Goal: Task Accomplishment & Management: Manage account settings

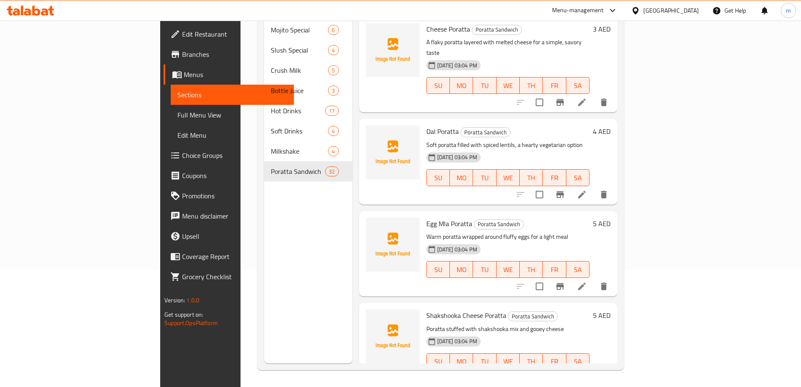
scroll to position [2716, 0]
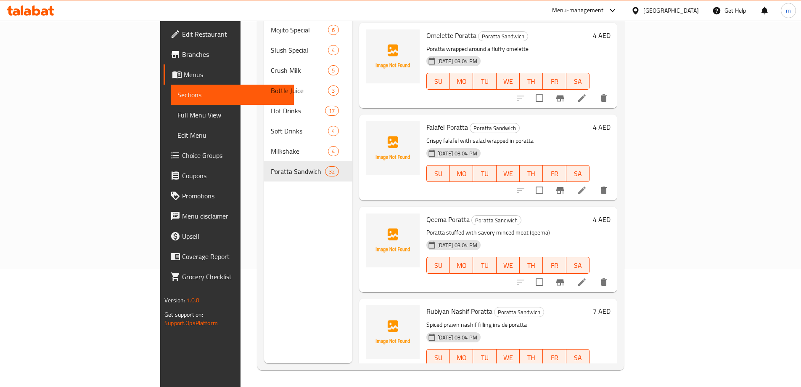
click at [21, 5] on div at bounding box center [30, 10] width 61 height 17
click at [53, 15] on icon at bounding box center [51, 11] width 6 height 10
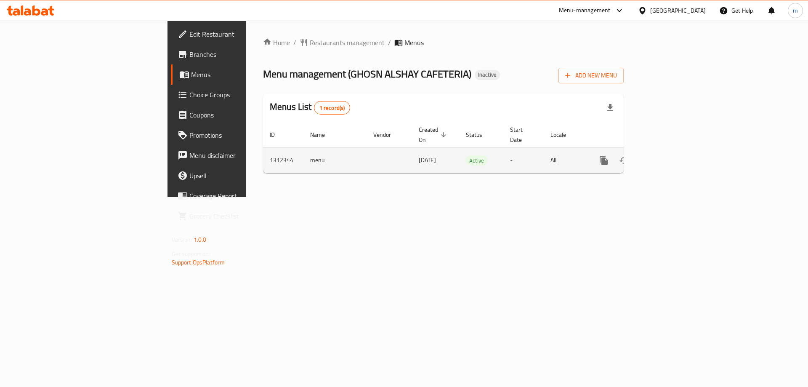
click at [669, 155] on icon "enhanced table" at bounding box center [664, 160] width 10 height 10
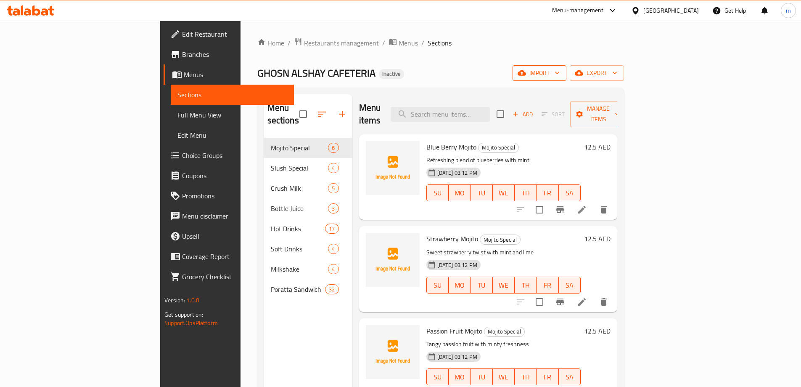
click at [562, 72] on icon "button" at bounding box center [557, 73] width 8 height 8
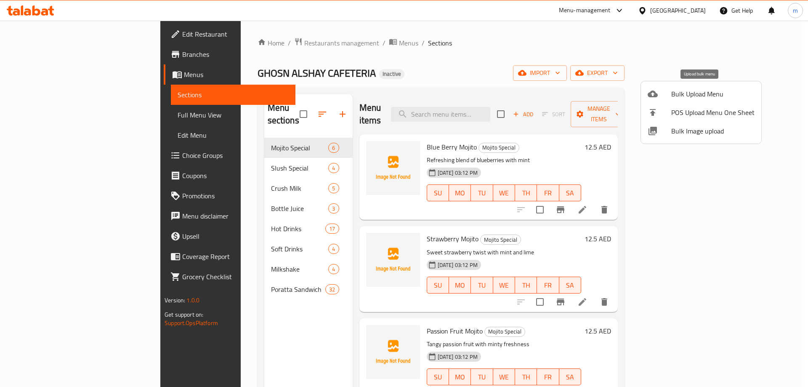
click at [698, 94] on span "Bulk Upload Menu" at bounding box center [712, 94] width 83 height 10
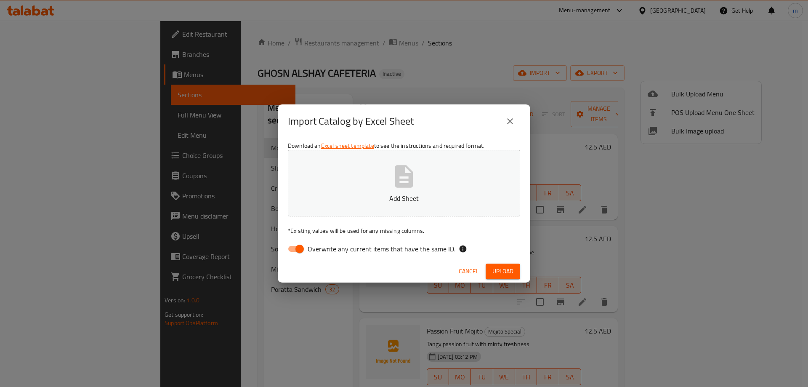
click at [298, 247] on input "Overwrite any current items that have the same ID." at bounding box center [300, 249] width 48 height 16
checkbox input "false"
click at [353, 183] on button "Add Sheet" at bounding box center [404, 183] width 232 height 66
click at [505, 273] on span "Upload" at bounding box center [502, 271] width 21 height 11
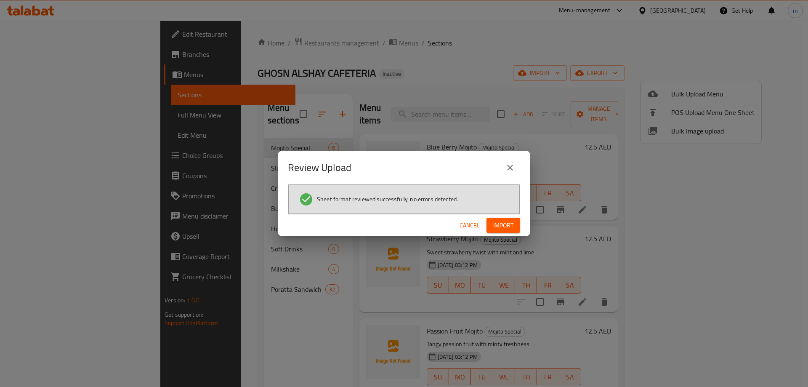
click at [509, 222] on span "Import" at bounding box center [503, 225] width 20 height 11
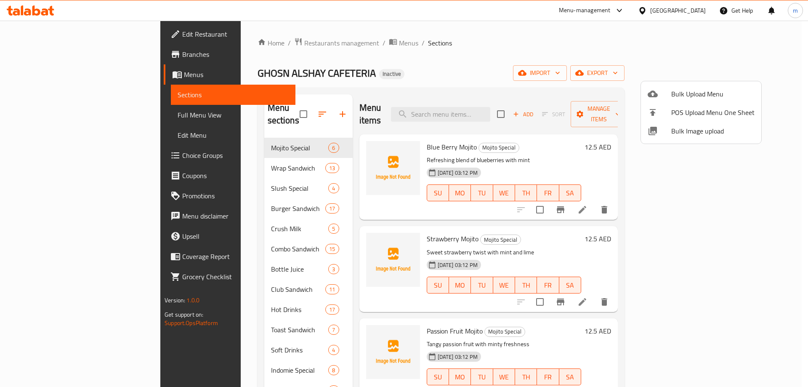
click at [437, 57] on div at bounding box center [404, 193] width 808 height 387
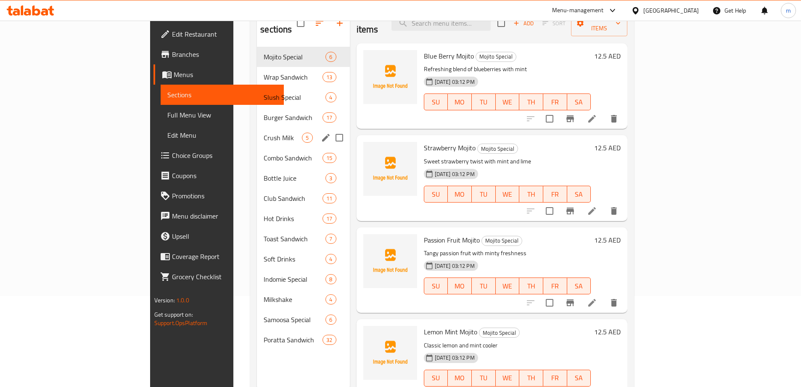
scroll to position [76, 0]
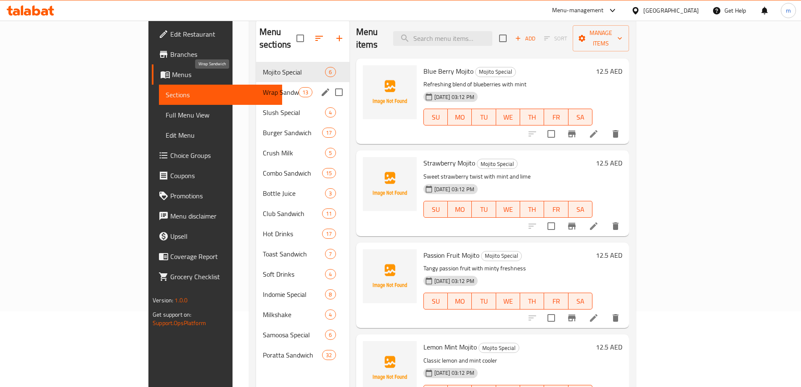
click at [263, 87] on span "Wrap Sandwich" at bounding box center [281, 92] width 36 height 10
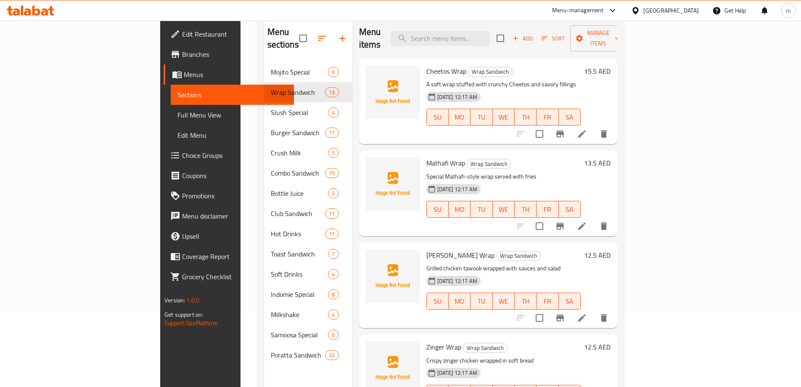
click at [178, 113] on span "Full Menu View" at bounding box center [233, 115] width 110 height 10
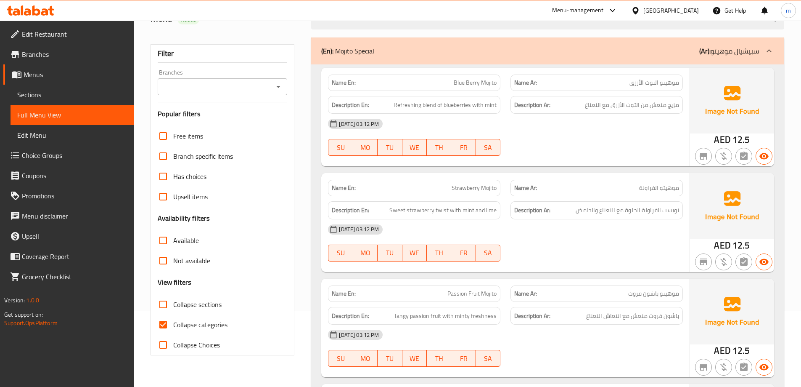
click at [162, 305] on input "Collapse sections" at bounding box center [163, 304] width 20 height 20
checkbox input "true"
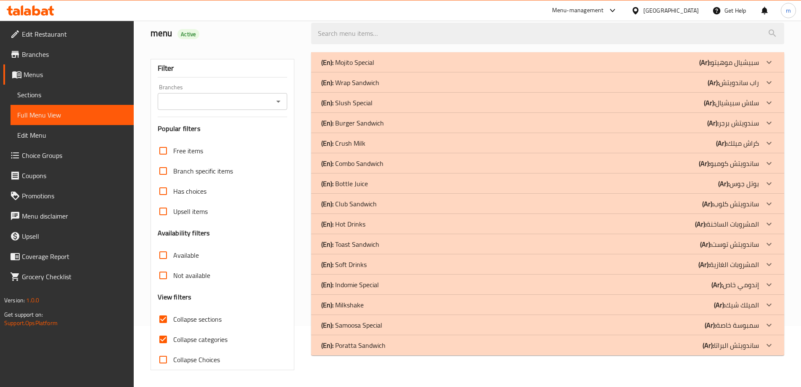
scroll to position [61, 0]
click at [165, 342] on input "Collapse categories" at bounding box center [163, 339] width 20 height 20
checkbox input "false"
click at [772, 325] on icon at bounding box center [769, 325] width 10 height 10
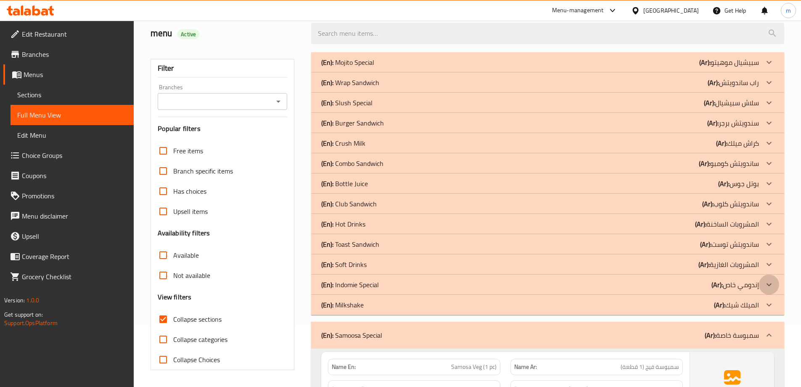
click at [769, 286] on icon at bounding box center [769, 284] width 10 height 10
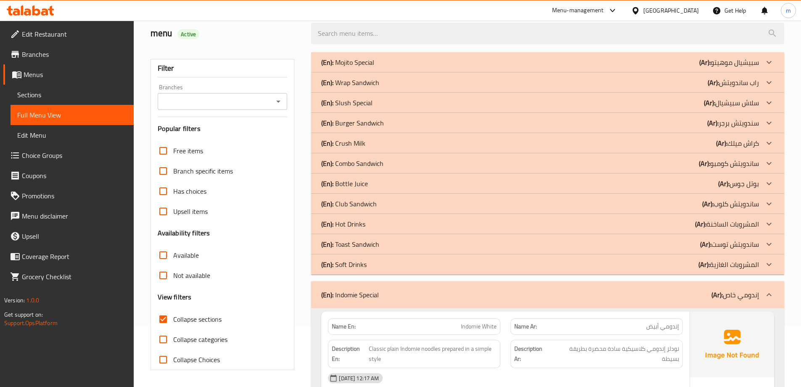
click at [769, 243] on icon at bounding box center [769, 244] width 10 height 10
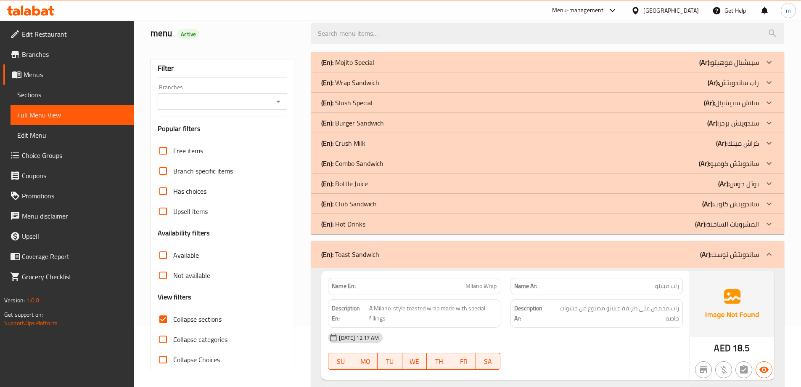
click at [772, 202] on icon at bounding box center [769, 203] width 5 height 3
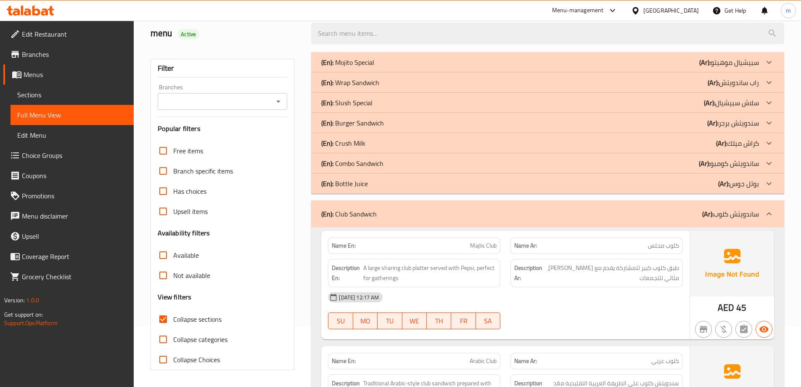
click at [770, 162] on icon at bounding box center [769, 163] width 10 height 10
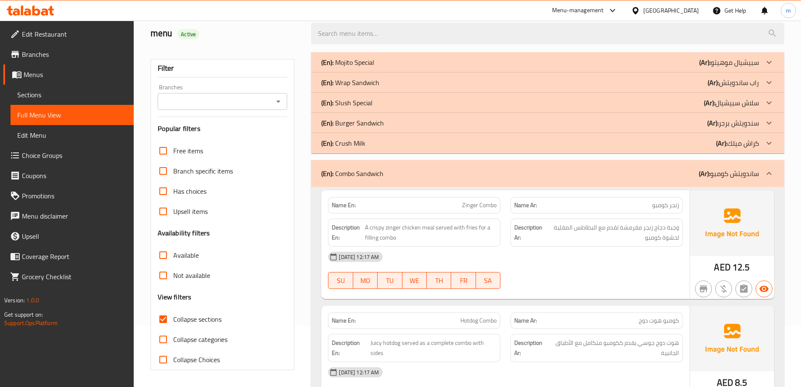
click at [773, 122] on icon at bounding box center [769, 123] width 10 height 10
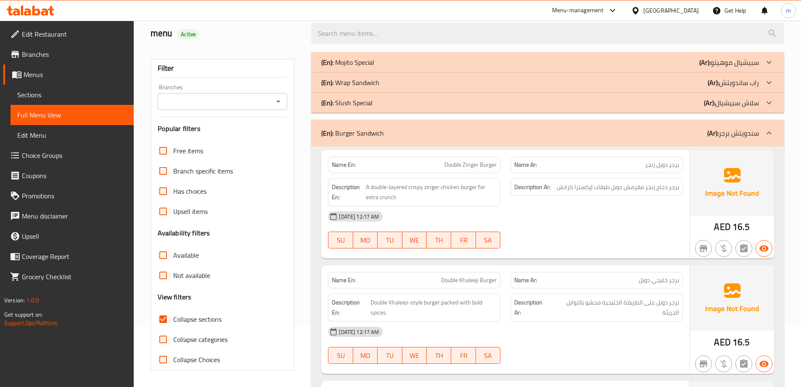
click at [769, 81] on icon at bounding box center [769, 82] width 10 height 10
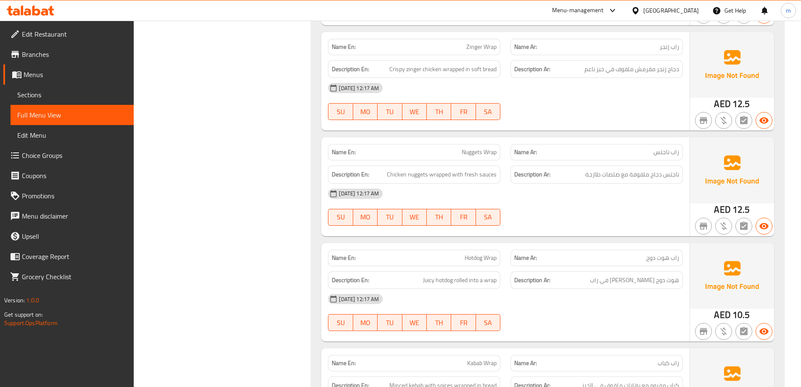
scroll to position [524, 0]
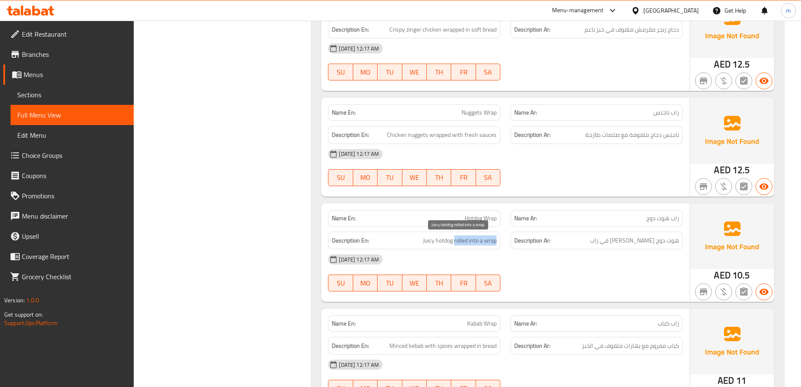
drag, startPoint x: 454, startPoint y: 240, endPoint x: 497, endPoint y: 244, distance: 43.1
click at [497, 244] on span "Juicy hotdog rolled into a wrap" at bounding box center [460, 240] width 74 height 11
copy span "rolled into a wrap"
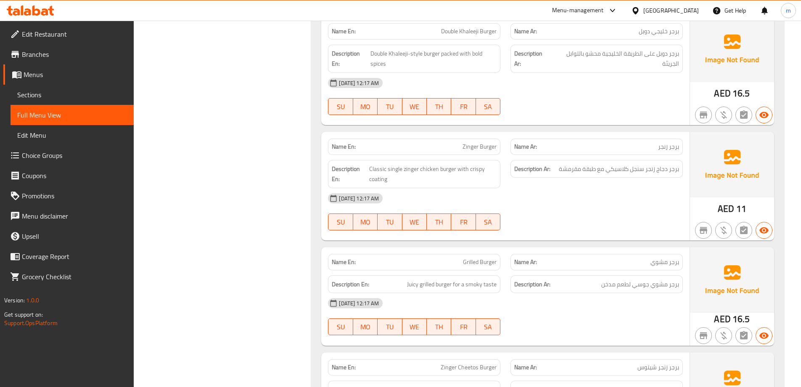
scroll to position [1828, 0]
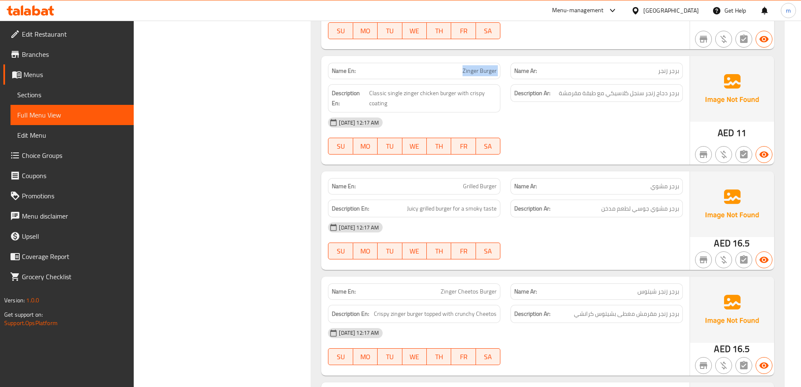
drag, startPoint x: 448, startPoint y: 62, endPoint x: 512, endPoint y: 62, distance: 64.4
click at [512, 62] on div "Name En: Zinger Burger Name Ar: برجر زنجر" at bounding box center [505, 71] width 365 height 27
click at [676, 66] on p "Name Ar: برجر زنجر" at bounding box center [596, 70] width 165 height 9
click at [679, 101] on div "Description Ar: برجر دجاج زنجر سنجل كلاسيكي مع طبقة مقرمشة" at bounding box center [597, 98] width 183 height 38
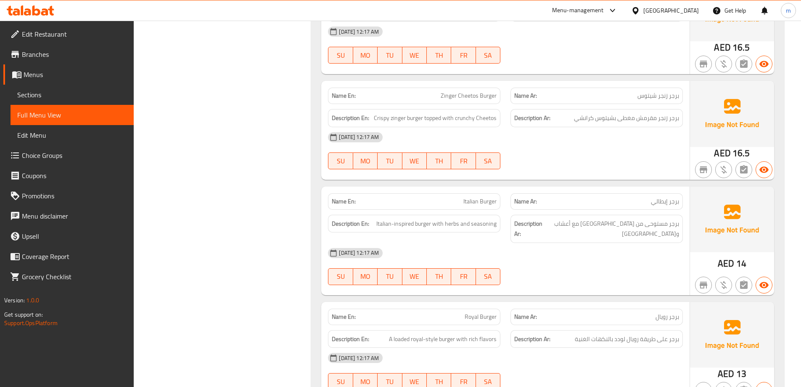
scroll to position [2038, 0]
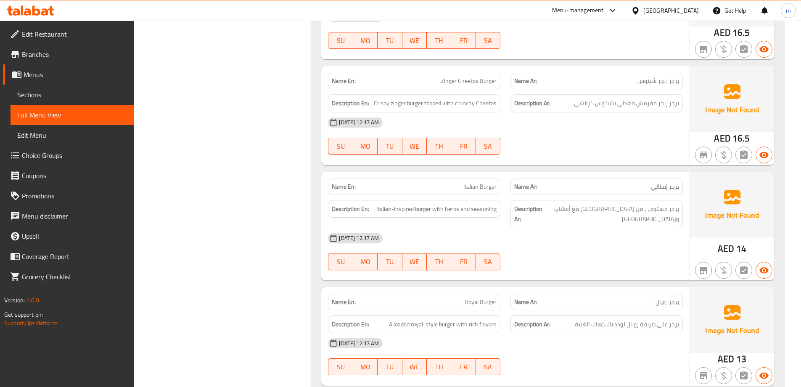
click at [599, 125] on div "17-09-2025 12:17 AM SU MO TU WE TH FR SA" at bounding box center [505, 135] width 365 height 47
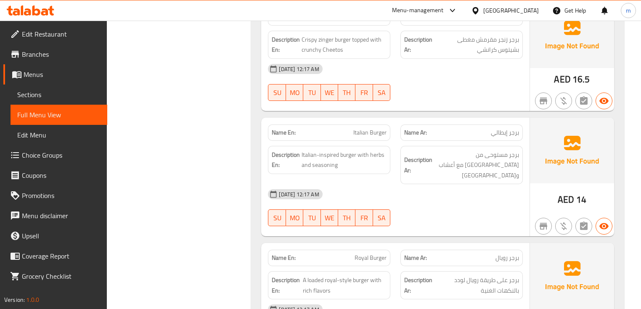
scroll to position [2202, 0]
drag, startPoint x: 371, startPoint y: 148, endPoint x: 387, endPoint y: 148, distance: 16.4
click at [387, 148] on div "Description En: Italian-inspired burger with herbs and seasoning" at bounding box center [329, 160] width 122 height 28
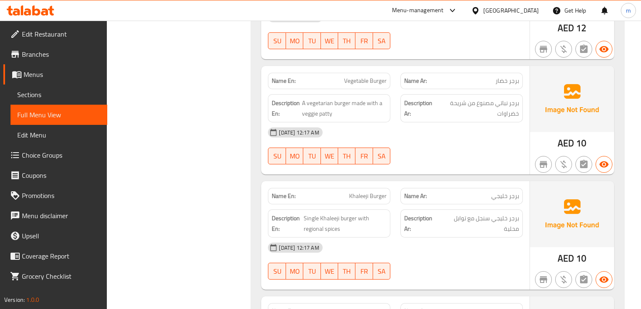
scroll to position [2740, 0]
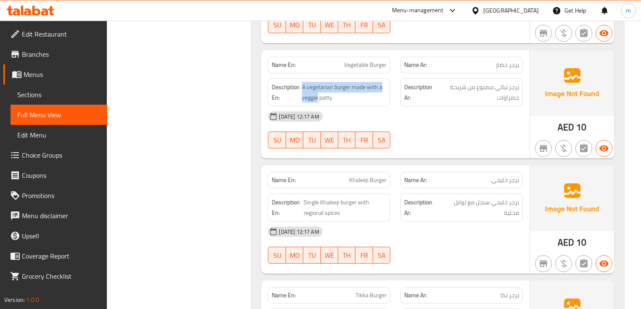
drag, startPoint x: 317, startPoint y: 78, endPoint x: 293, endPoint y: 77, distance: 24.4
click at [293, 82] on h6 "Description En: A vegetarian burger made with a veggie patty" at bounding box center [329, 92] width 115 height 21
click at [308, 82] on span "A vegetarian burger made with a veggie patty" at bounding box center [344, 92] width 85 height 21
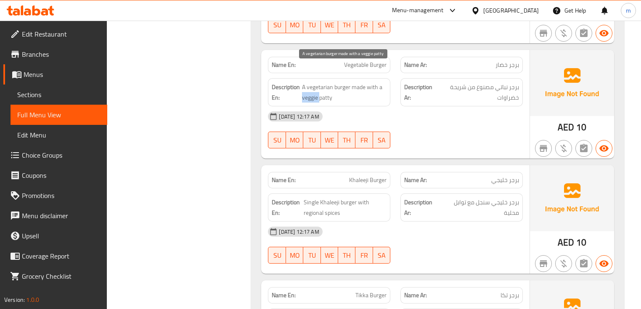
copy span "veggie"
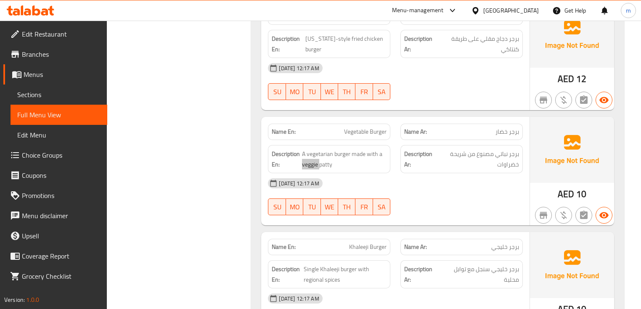
scroll to position [2673, 0]
click at [418, 174] on div "[DATE] 12:17 AM" at bounding box center [395, 184] width 265 height 20
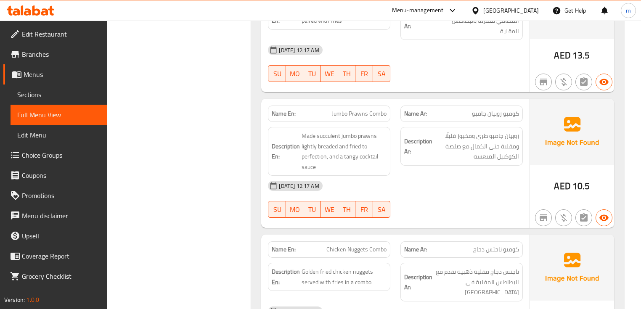
scroll to position [4389, 0]
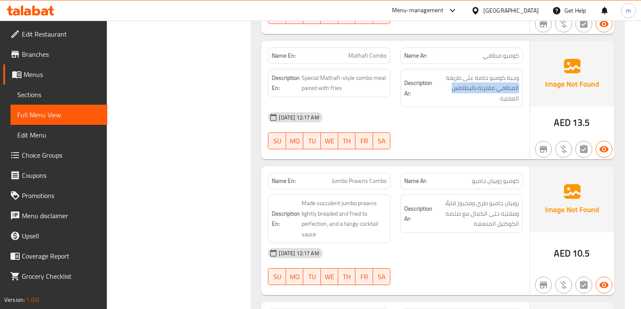
drag, startPoint x: 444, startPoint y: 54, endPoint x: 521, endPoint y: 71, distance: 78.8
click at [521, 77] on div "Description Ar: وجبة كومبو خاصة على طريقة المطافي مقترنة بالبطاطس المقلية" at bounding box center [461, 88] width 122 height 39
click at [517, 73] on span "وجبة كومبو خاصة على طريقة المطافي مقترنة بالبطاطس المقلية" at bounding box center [476, 88] width 85 height 31
click at [504, 73] on span "وجبة كومبو خاصة على طريقة المطافي مقترنة بالبطاطس المقلية" at bounding box center [476, 88] width 85 height 31
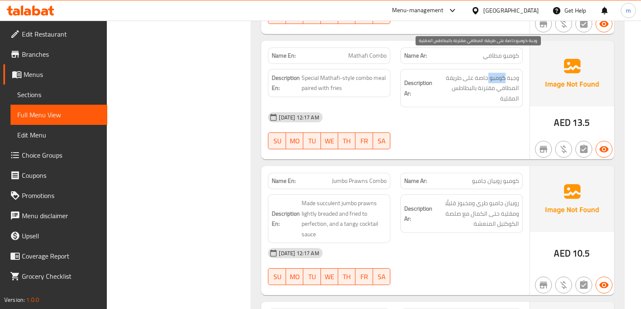
click at [504, 73] on span "وجبة كومبو خاصة على طريقة المطافي مقترنة بالبطاطس المقلية" at bounding box center [476, 88] width 85 height 31
copy div "وجبة كومبو خاصة على طريقة المطافي مقترنة بالبطاطس المقلية"
click at [464, 107] on div "[DATE] 12:17 AM" at bounding box center [395, 117] width 265 height 20
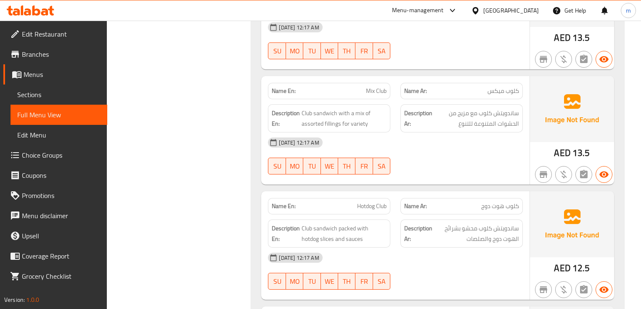
scroll to position [6611, 0]
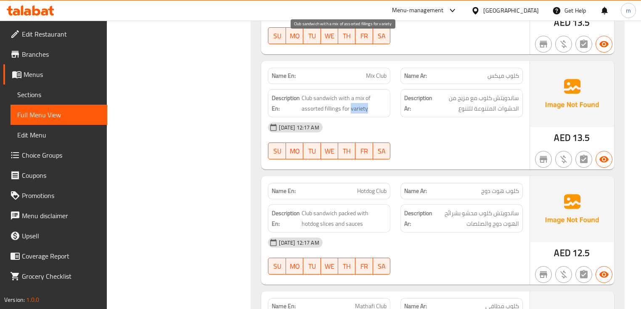
drag, startPoint x: 355, startPoint y: 52, endPoint x: 351, endPoint y: 54, distance: 4.5
click at [351, 93] on span "Club sandwich with a mix of assorted fillings for variety" at bounding box center [344, 103] width 85 height 21
copy span "variety"
click at [313, 93] on span "Club sandwich with a mix of assorted fillings for variety" at bounding box center [344, 103] width 85 height 21
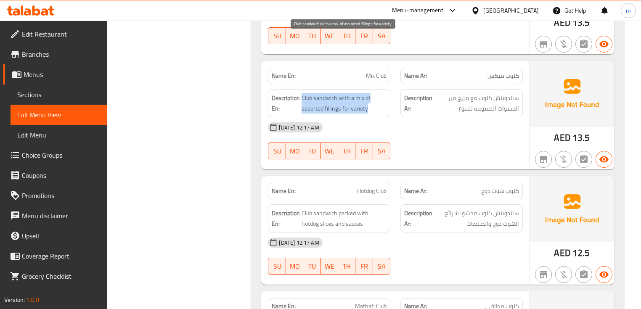
click at [313, 93] on span "Club sandwich with a mix of assorted fillings for variety" at bounding box center [344, 103] width 85 height 21
copy span "Club sandwich with a mix of assorted fillings for variety"
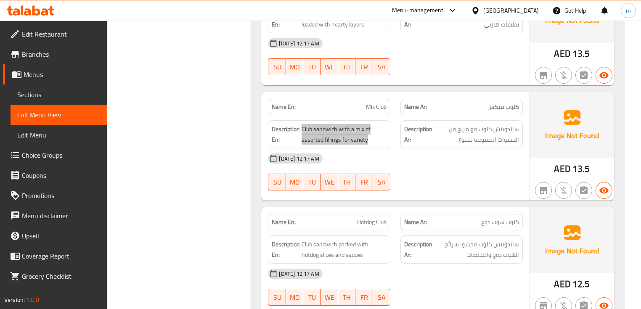
scroll to position [6577, 0]
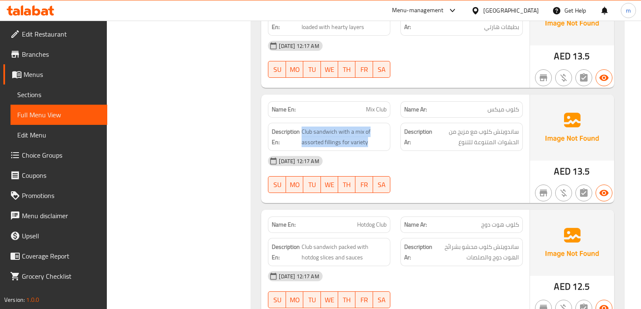
click at [448, 151] on div "17-09-2025 12:17 AM SU MO TU WE TH FR SA" at bounding box center [395, 174] width 265 height 47
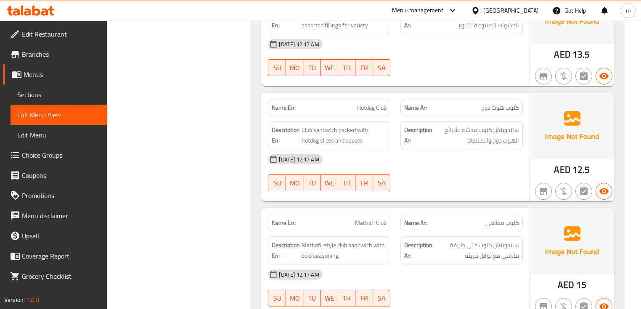
scroll to position [6745, 0]
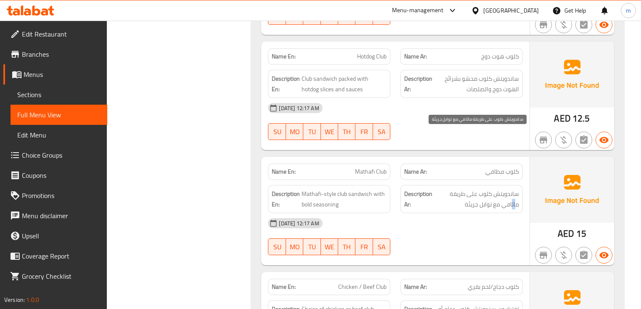
drag, startPoint x: 512, startPoint y: 146, endPoint x: 517, endPoint y: 146, distance: 5.1
click at [517, 189] on span "ساندويتش كلوب على طريقة ماثافي مع توابل جريئة" at bounding box center [476, 199] width 85 height 21
click at [467, 213] on div "[DATE] 12:17 AM" at bounding box center [395, 223] width 265 height 20
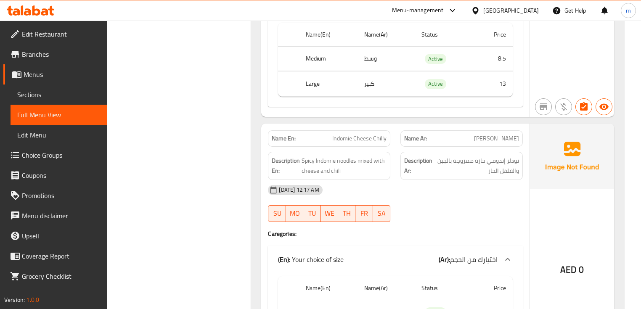
scroll to position [9000, 0]
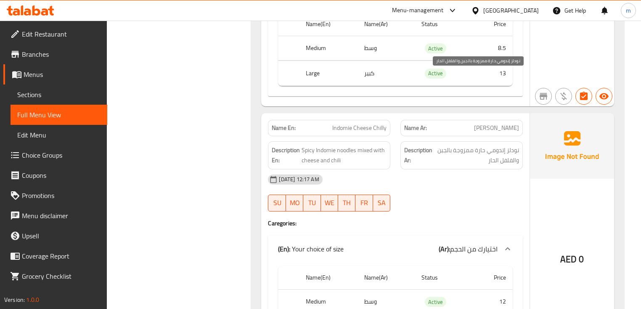
click at [509, 145] on span "نودلز إندومي حارة ممزوجة بالجبن والفلفل الحار" at bounding box center [476, 155] width 85 height 21
click at [349, 145] on span "Spicy Indomie noodles mixed with cheese and chili" at bounding box center [344, 155] width 85 height 21
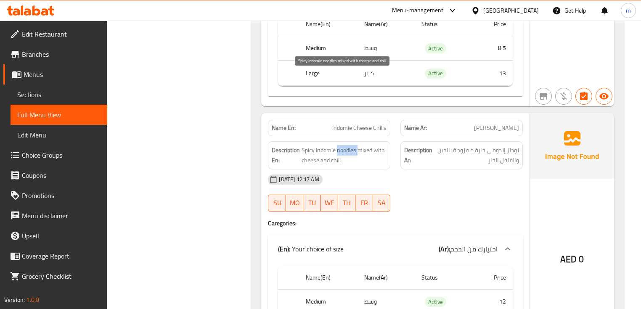
click at [349, 145] on span "Spicy Indomie noodles mixed with cheese and chili" at bounding box center [344, 155] width 85 height 21
click at [427, 145] on strong "Description Ar:" at bounding box center [418, 155] width 28 height 21
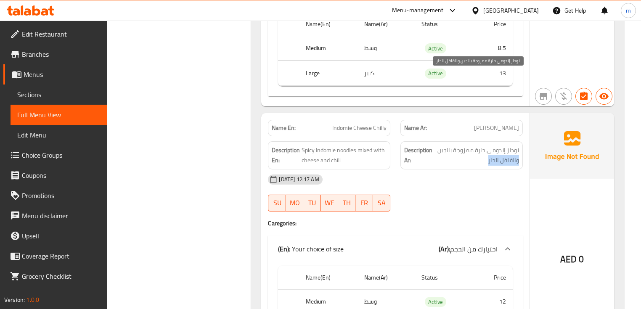
drag, startPoint x: 480, startPoint y: 87, endPoint x: 522, endPoint y: 90, distance: 42.2
click at [522, 141] on div "Description Ar: نودلز إندومي حارة ممزوجة بالجبن والفلفل الحار" at bounding box center [461, 155] width 122 height 28
drag, startPoint x: 388, startPoint y: 54, endPoint x: 371, endPoint y: 54, distance: 16.8
click at [371, 120] on div "Name En: Indomie Cheese Chilly" at bounding box center [329, 128] width 122 height 16
click at [462, 170] on div "[DATE] 12:17 AM" at bounding box center [395, 180] width 265 height 20
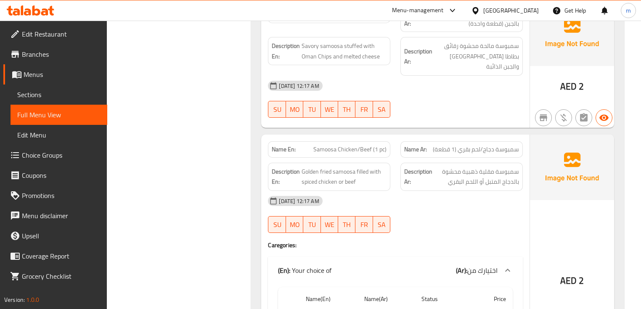
scroll to position [10582, 0]
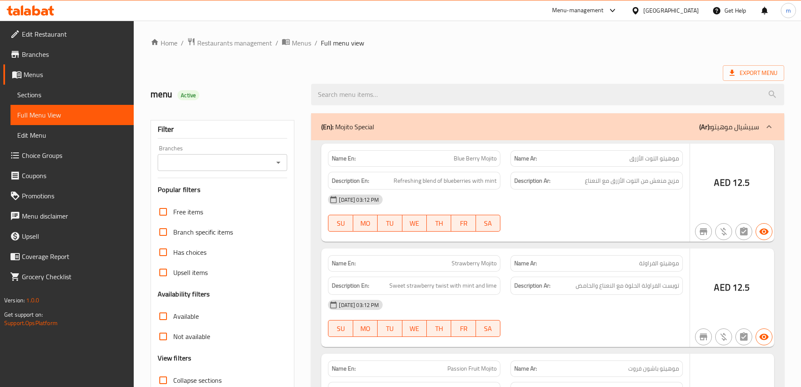
click at [56, 95] on div at bounding box center [400, 193] width 801 height 387
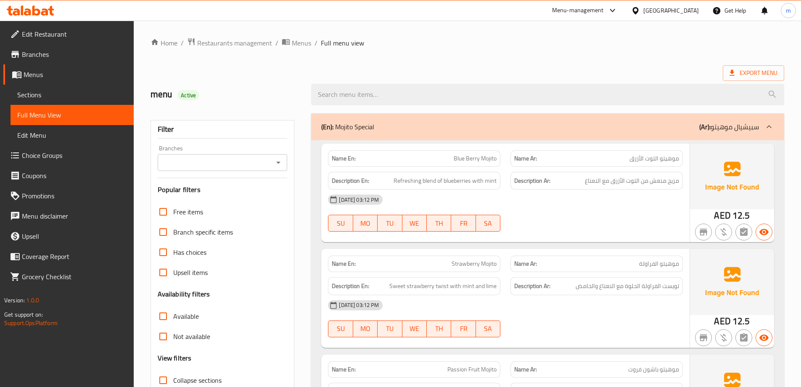
click at [53, 93] on span "Sections" at bounding box center [72, 95] width 110 height 10
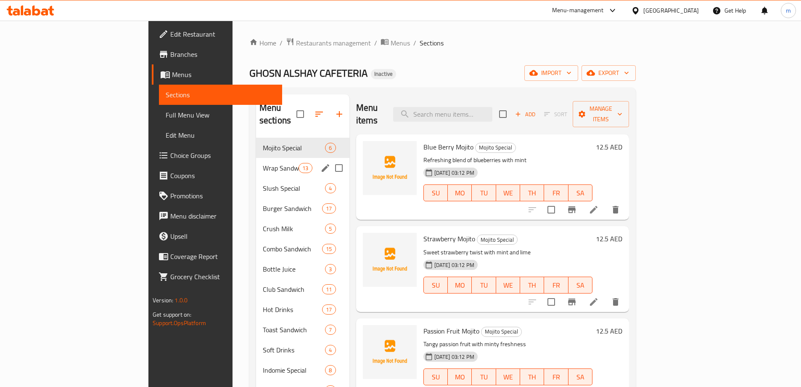
click at [263, 163] on span "Wrap Sandwich" at bounding box center [281, 168] width 36 height 10
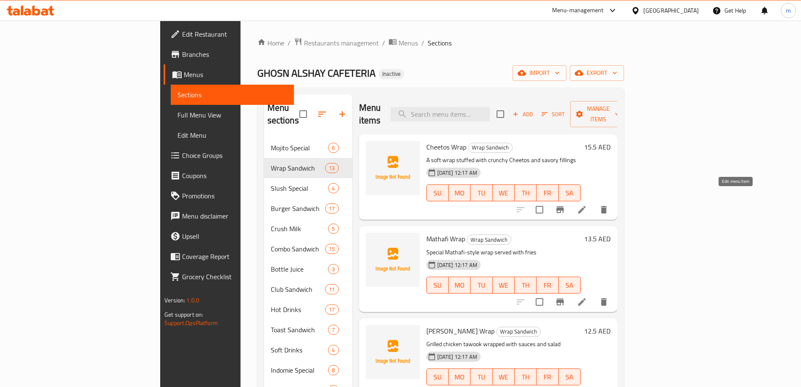
click at [587, 204] on icon at bounding box center [582, 209] width 10 height 10
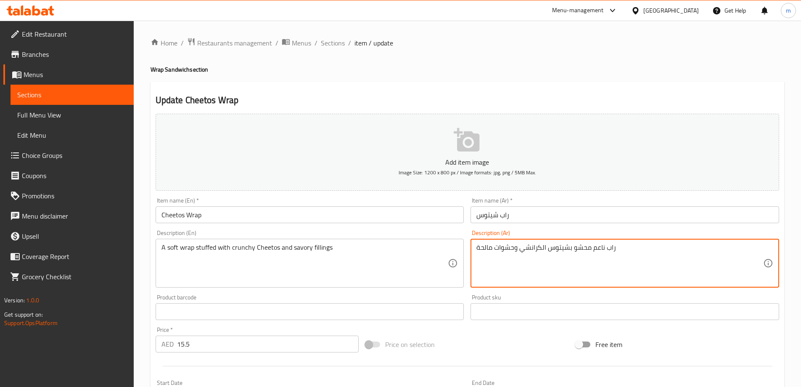
click at [624, 256] on textarea "راب ناعم محشو بشيتوس الكرانشي وحشوات مالحة" at bounding box center [620, 263] width 287 height 40
click at [690, 248] on textarea "راب ناعم محشو بشيتوس الكرانشي وحشوات مالحة" at bounding box center [620, 263] width 287 height 40
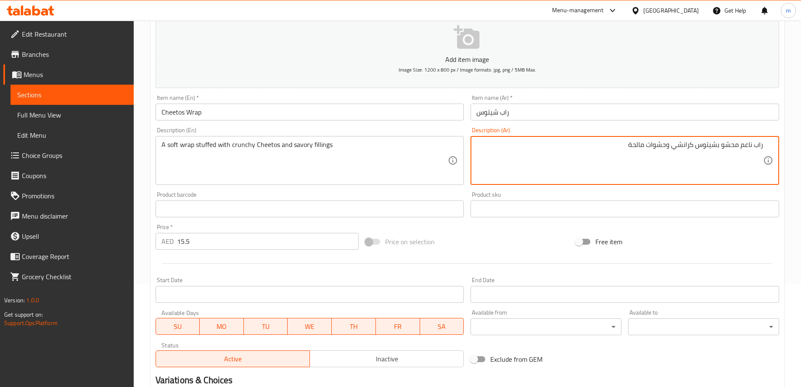
scroll to position [208, 0]
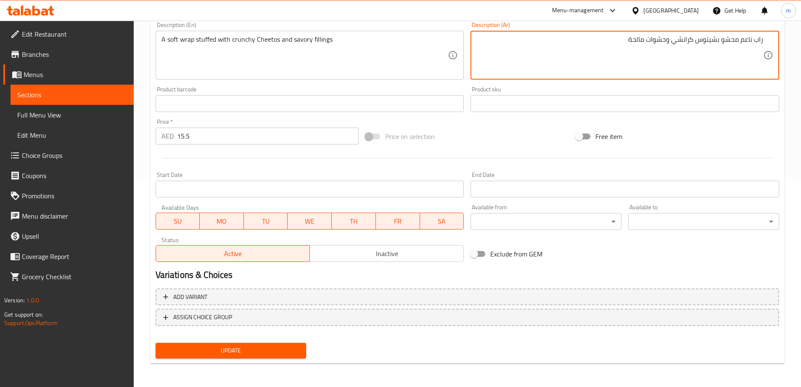
type textarea "راب ناعم محشو بشيتوس كرانشي وحشوات مالحة"
click at [252, 346] on span "Update" at bounding box center [231, 350] width 138 height 11
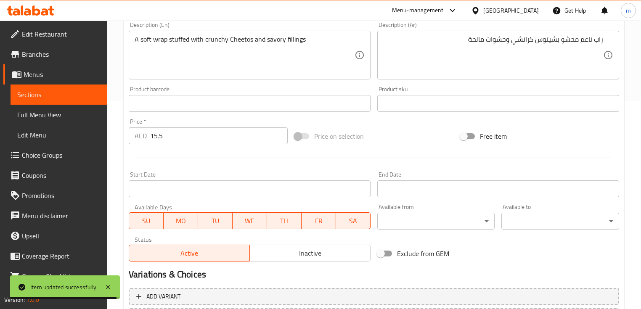
click at [60, 93] on span "Sections" at bounding box center [58, 95] width 83 height 10
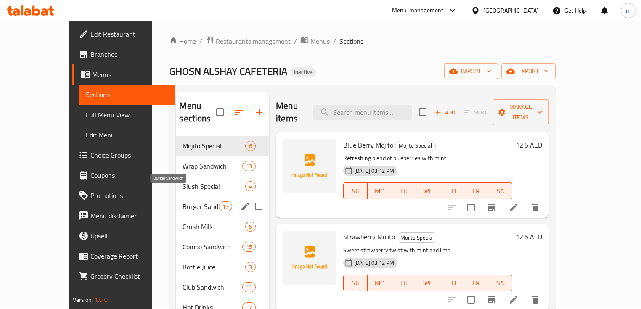
scroll to position [34, 0]
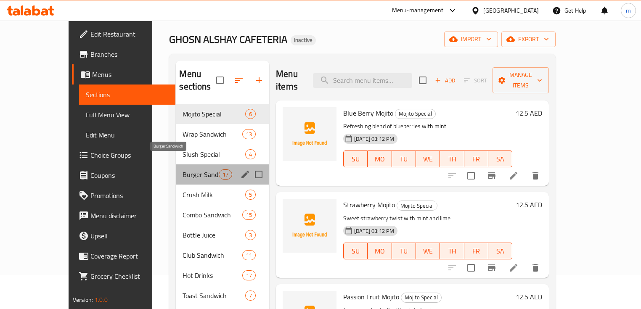
click at [183, 170] on span "Burger Sandwich" at bounding box center [201, 175] width 36 height 10
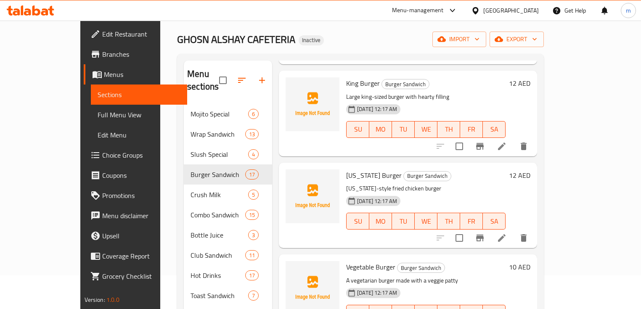
scroll to position [740, 0]
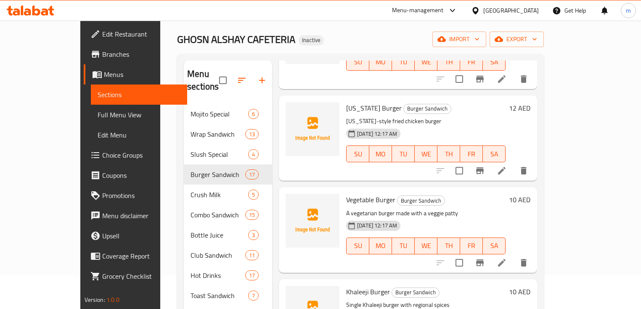
click at [506, 259] on icon at bounding box center [502, 263] width 8 height 8
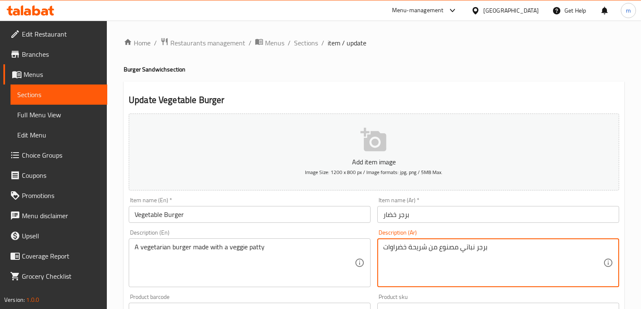
click at [398, 245] on textarea "برجر نباتي مصنوع من شريحة خضراوات" at bounding box center [493, 263] width 220 height 40
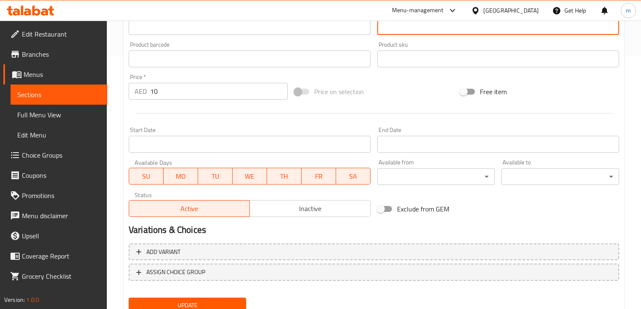
scroll to position [285, 0]
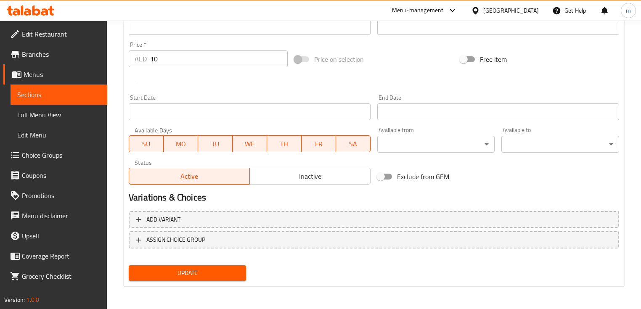
type textarea "برجر نباتي مصنوع من شريحة نباتية"
click at [185, 270] on span "Update" at bounding box center [187, 273] width 104 height 11
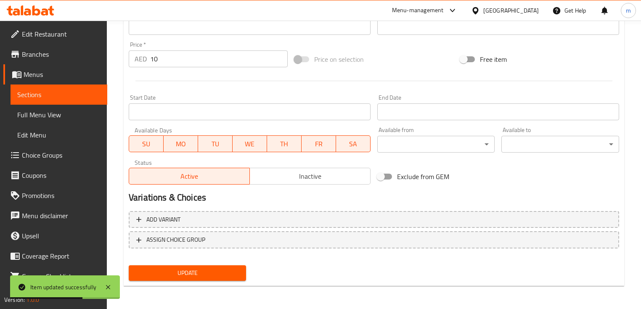
click at [191, 274] on span "Update" at bounding box center [187, 273] width 104 height 11
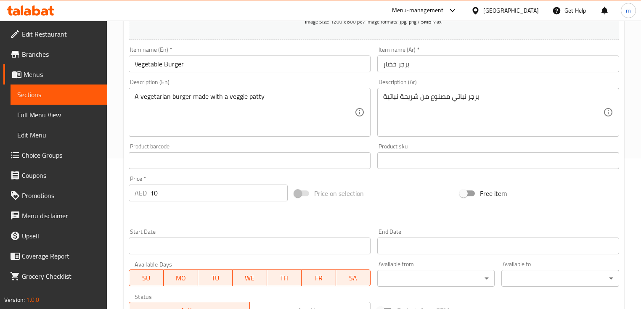
scroll to position [150, 0]
click at [74, 94] on span "Sections" at bounding box center [58, 95] width 83 height 10
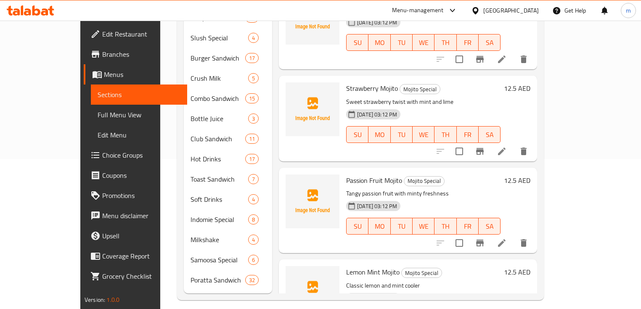
scroll to position [145, 0]
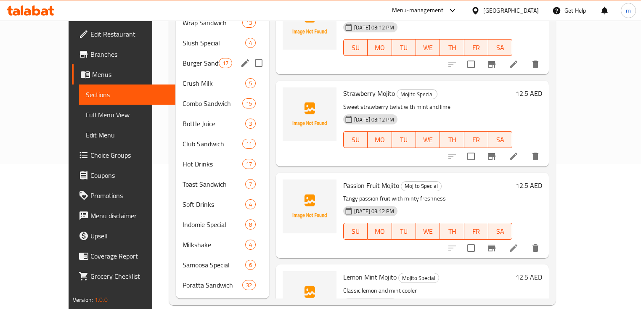
click at [176, 57] on div "Burger Sandwich 17" at bounding box center [222, 63] width 93 height 20
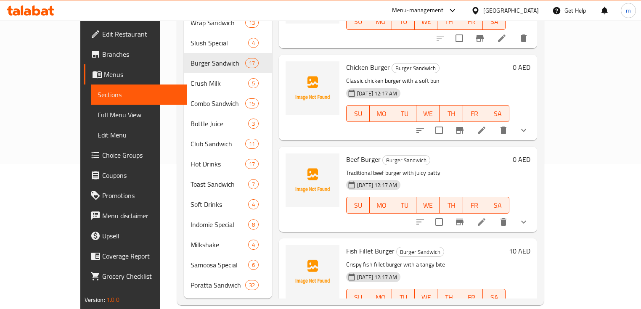
scroll to position [1043, 0]
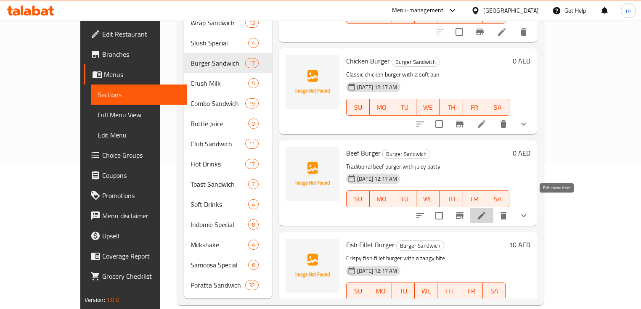
click at [487, 211] on icon at bounding box center [482, 216] width 10 height 10
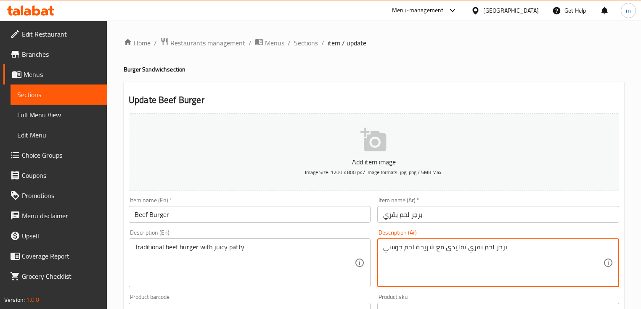
click at [408, 248] on textarea "برجر لحم بقري تقليدي مع شريحة لحم جوسي" at bounding box center [493, 263] width 220 height 40
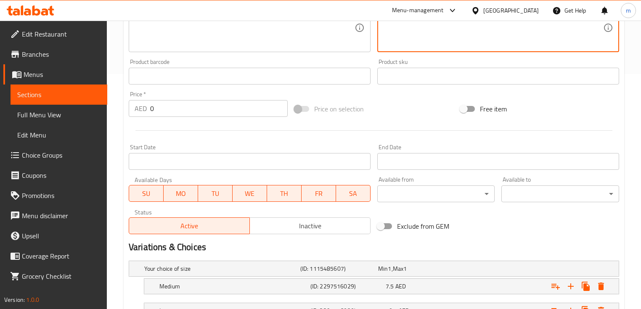
scroll to position [303, 0]
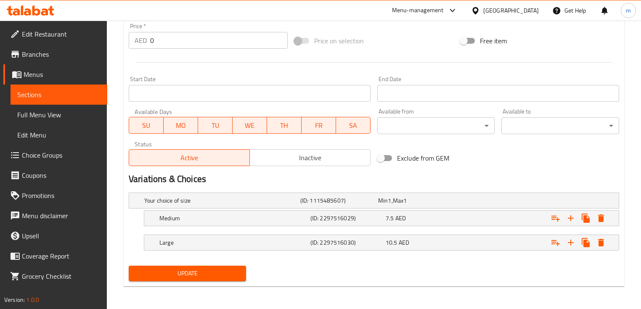
type textarea "برجر لحم بقري تقليدي مع شريحة جوسي"
click at [195, 272] on span "Update" at bounding box center [187, 273] width 104 height 11
click at [55, 94] on span "Sections" at bounding box center [58, 95] width 83 height 10
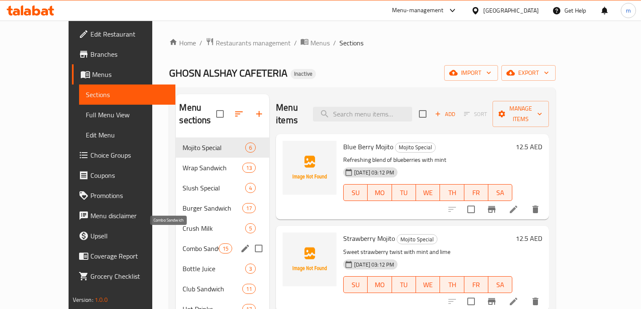
click at [183, 244] on span "Combo Sandwich" at bounding box center [201, 249] width 36 height 10
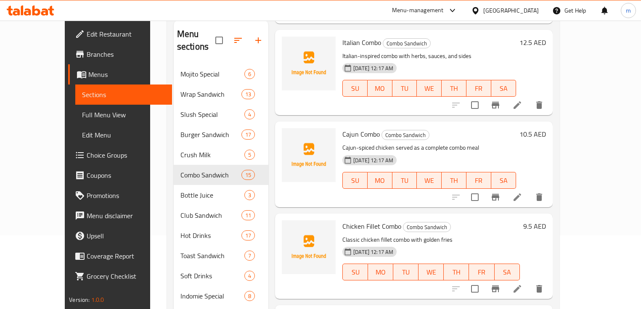
scroll to position [145, 0]
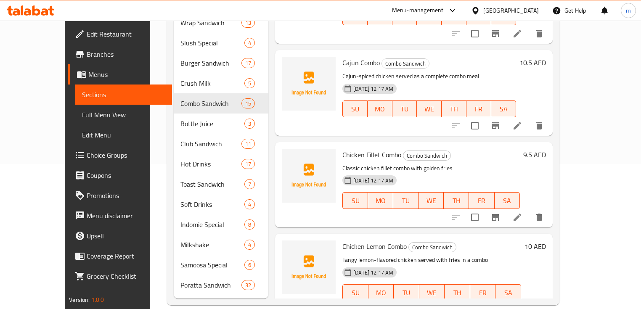
click at [529, 302] on li at bounding box center [518, 309] width 24 height 15
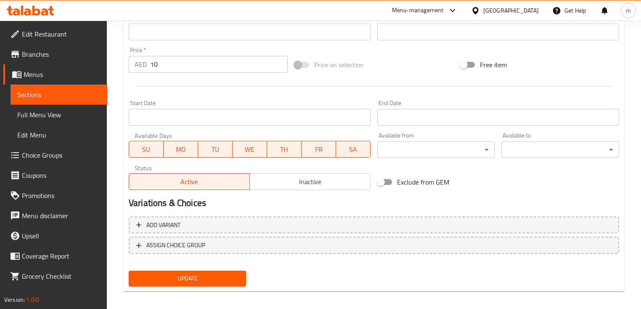
scroll to position [285, 0]
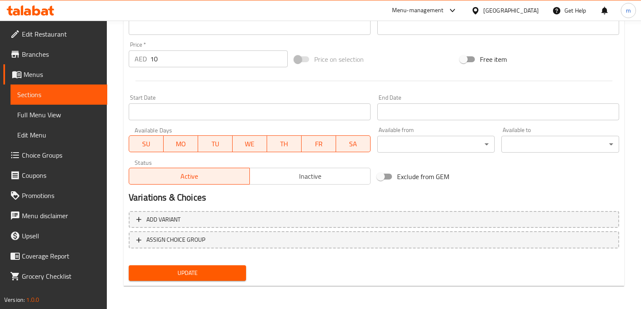
type textarea "دجاج بنكهة الليمون اللاذع يقدم مع البطاطس المقلية في كومبو"
click at [214, 273] on span "Update" at bounding box center [187, 273] width 104 height 11
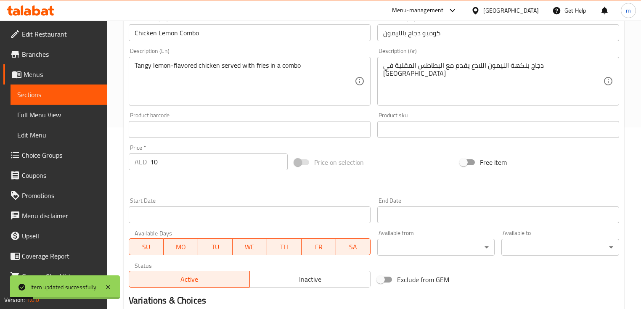
scroll to position [150, 0]
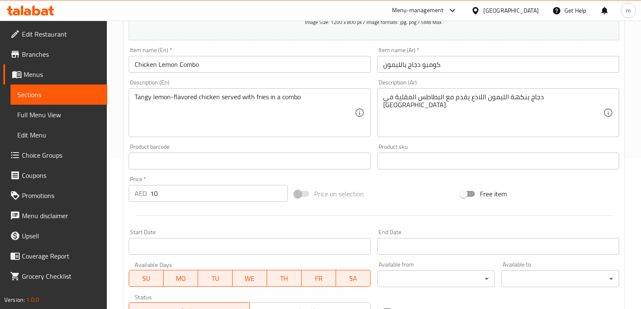
click at [68, 98] on span "Sections" at bounding box center [58, 95] width 83 height 10
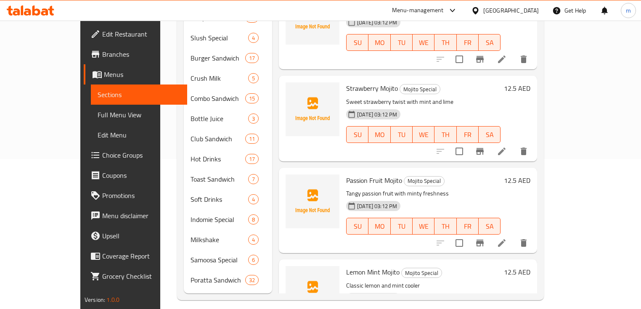
scroll to position [145, 0]
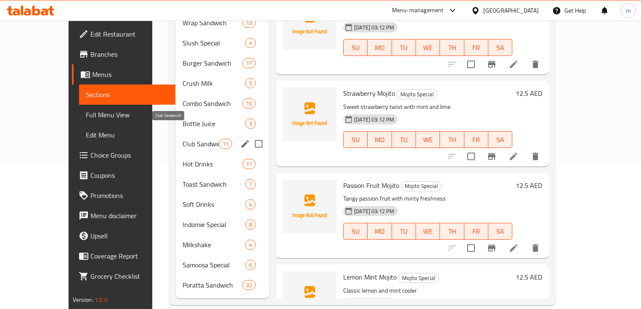
click at [183, 139] on span "Club Sandwich" at bounding box center [201, 144] width 36 height 10
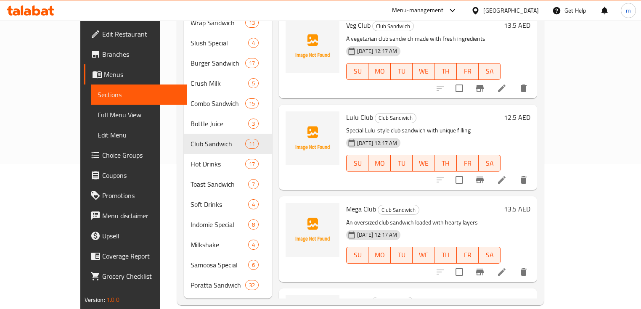
scroll to position [269, 0]
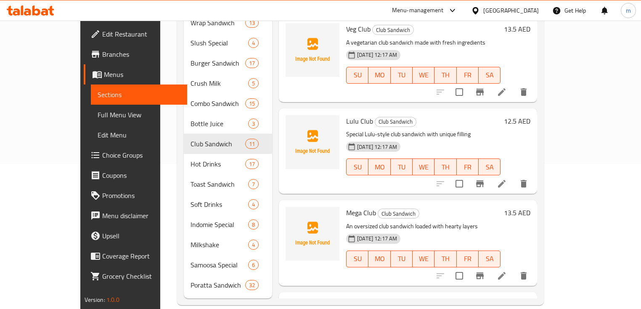
click at [506, 180] on icon at bounding box center [502, 184] width 8 height 8
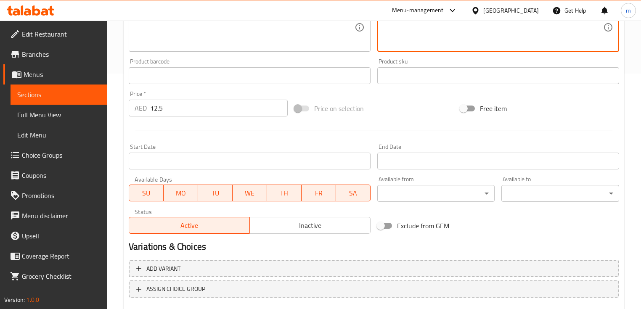
scroll to position [285, 0]
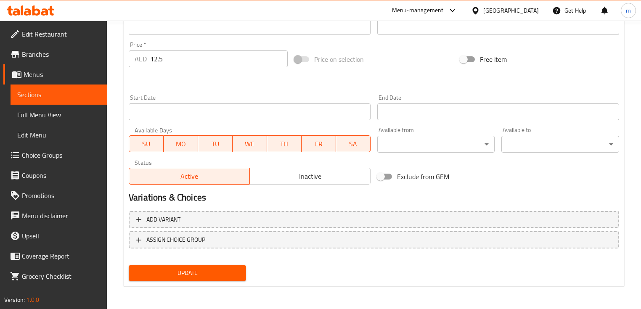
type textarea "ساندويتش كلوب خاص على طريقة لولو بحشوة فريدة"
click at [216, 270] on span "Update" at bounding box center [187, 273] width 104 height 11
click at [51, 94] on span "Sections" at bounding box center [58, 95] width 83 height 10
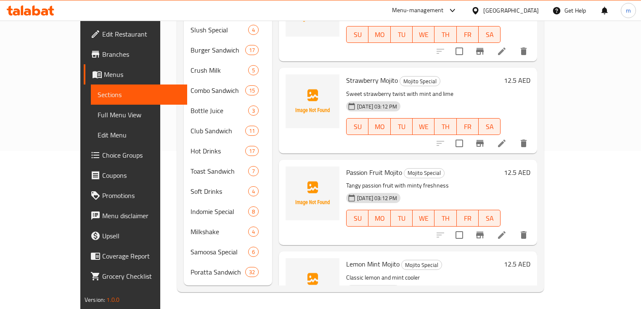
scroll to position [145, 0]
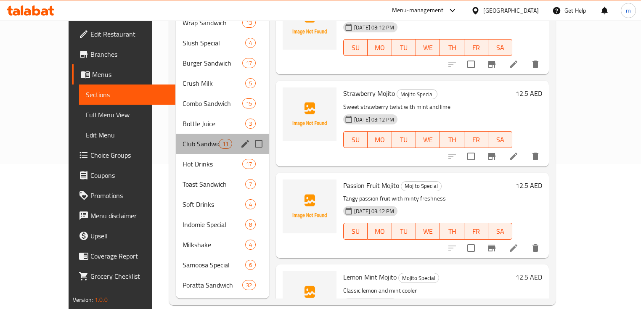
click at [176, 138] on div "Club Sandwich 11" at bounding box center [222, 144] width 93 height 20
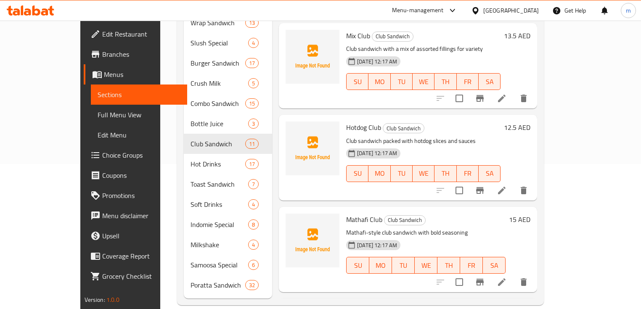
scroll to position [673, 0]
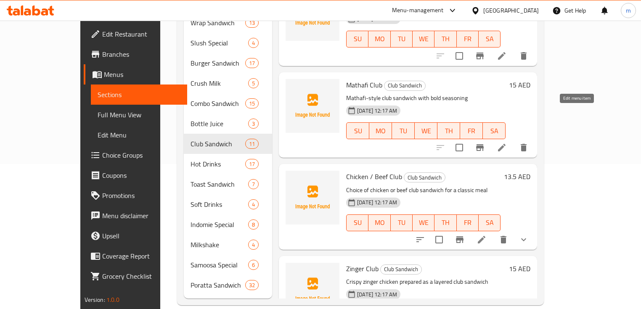
click at [506, 144] on icon at bounding box center [502, 148] width 8 height 8
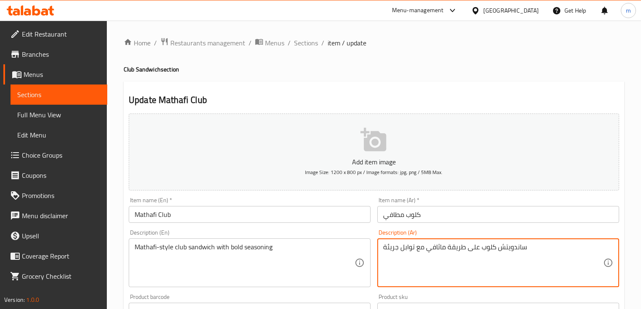
click at [436, 247] on textarea "ساندويتش كلوب على طريقة ماثافي مع توابل جريئة" at bounding box center [493, 263] width 220 height 40
click at [443, 247] on textarea "ساندويتش كلوب على طريقة ماطافي مع توابل جريئة" at bounding box center [493, 263] width 220 height 40
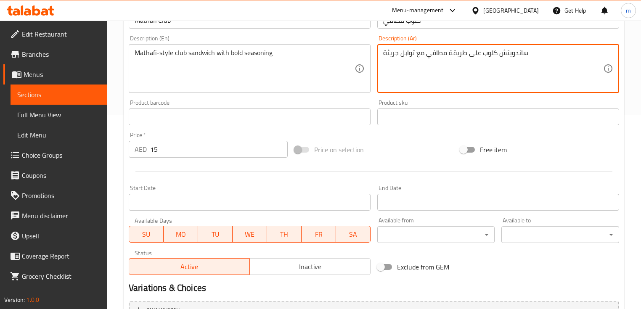
scroll to position [269, 0]
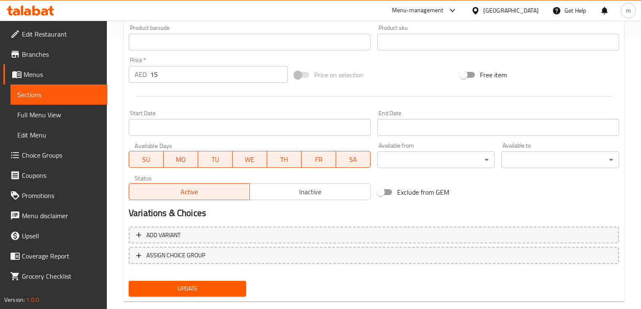
type textarea "ساندويتش كلوب على طريقة مطافي مع توابل جريئة"
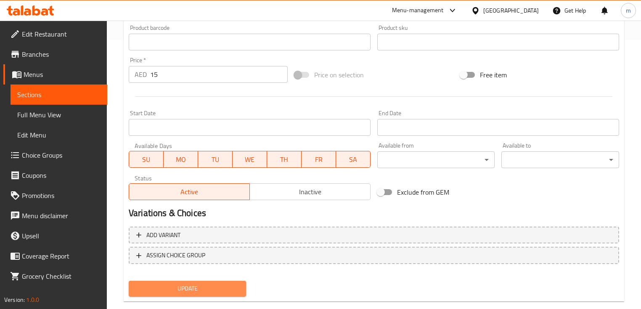
click at [225, 288] on span "Update" at bounding box center [187, 289] width 104 height 11
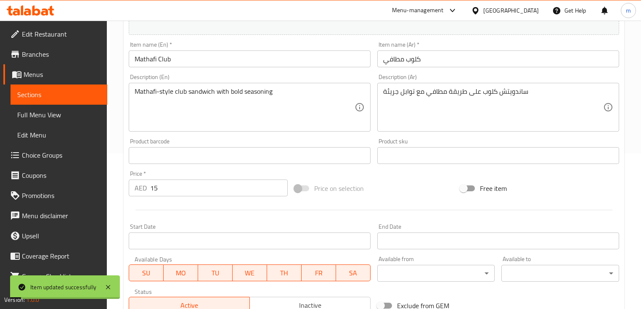
scroll to position [67, 0]
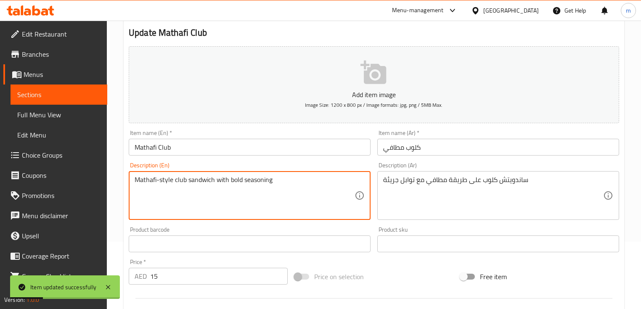
drag, startPoint x: 133, startPoint y: 178, endPoint x: 114, endPoint y: 177, distance: 18.1
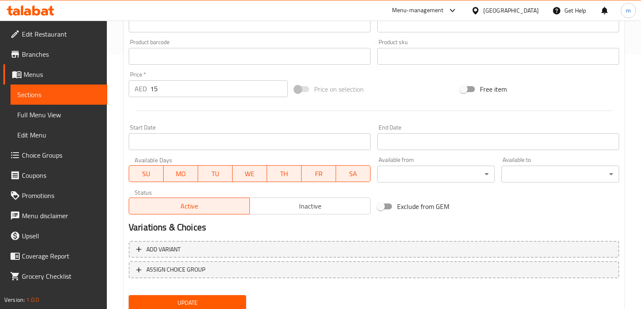
scroll to position [285, 0]
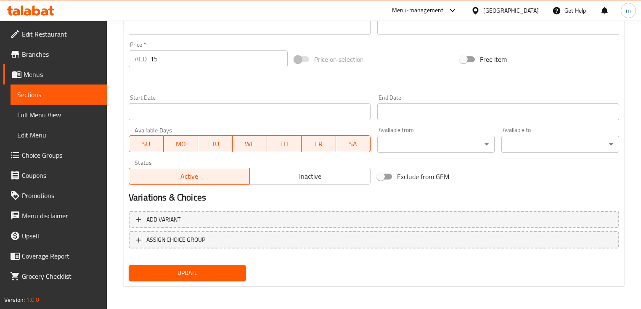
click at [209, 274] on span "Update" at bounding box center [187, 273] width 104 height 11
click at [27, 96] on span "Sections" at bounding box center [58, 95] width 83 height 10
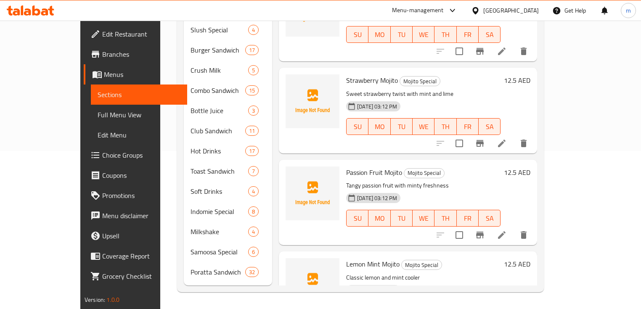
scroll to position [145, 0]
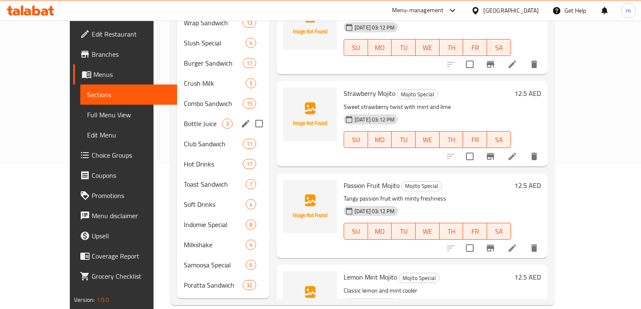
click at [177, 120] on div "Bottle Juice 3" at bounding box center [223, 124] width 93 height 20
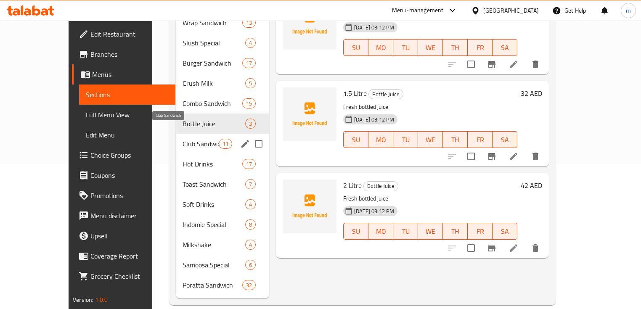
click at [183, 139] on span "Club Sandwich" at bounding box center [201, 144] width 36 height 10
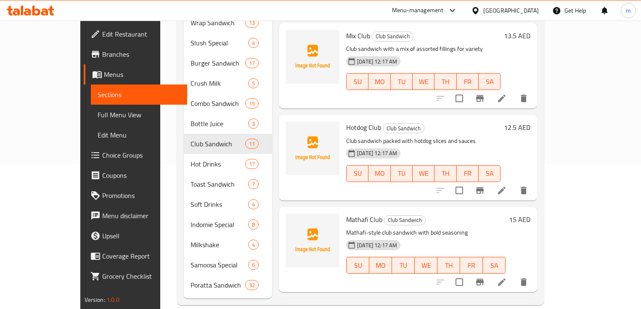
scroll to position [695, 0]
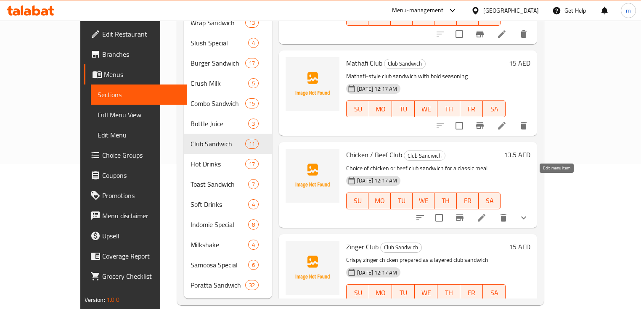
click at [487, 213] on icon at bounding box center [482, 218] width 10 height 10
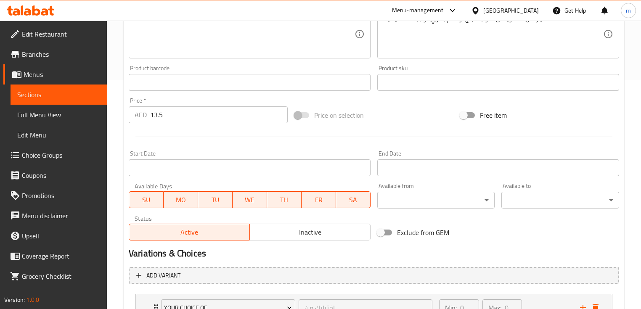
scroll to position [299, 0]
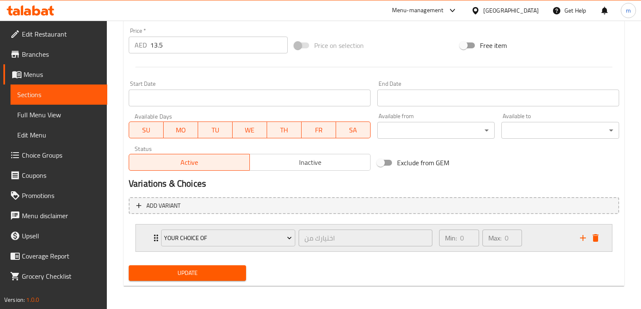
click at [158, 234] on div "Your choice of اختيارك من ​" at bounding box center [296, 238] width 281 height 27
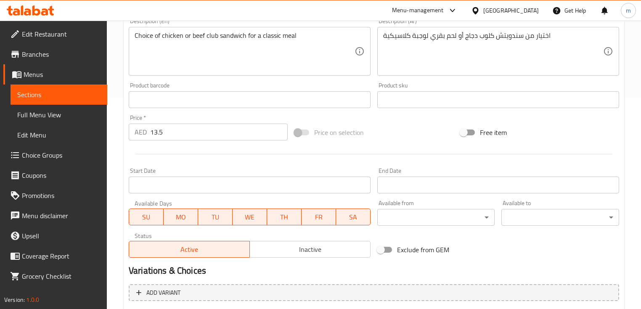
scroll to position [205, 0]
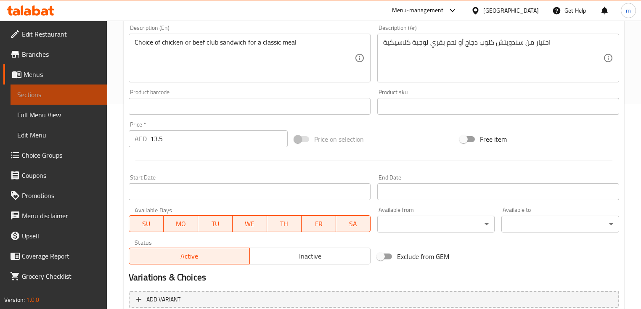
click at [67, 90] on span "Sections" at bounding box center [58, 95] width 83 height 10
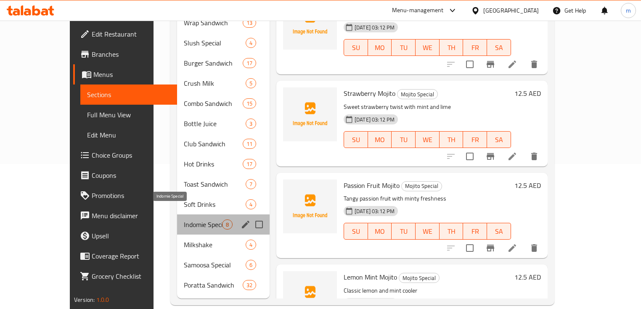
click at [184, 220] on span "Indomie Special" at bounding box center [203, 225] width 38 height 10
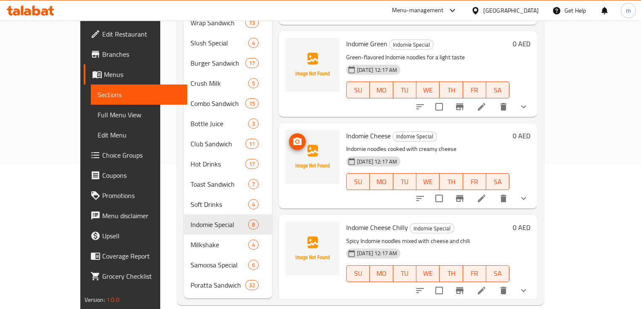
scroll to position [101, 0]
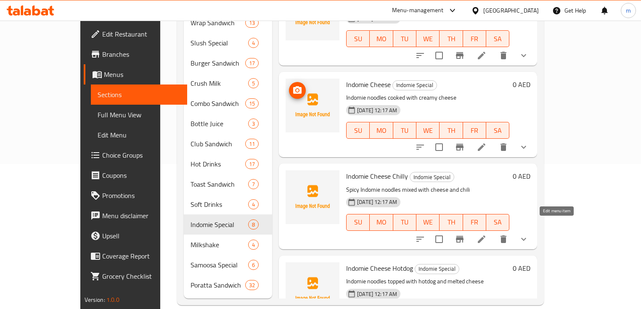
click at [487, 234] on icon at bounding box center [482, 239] width 10 height 10
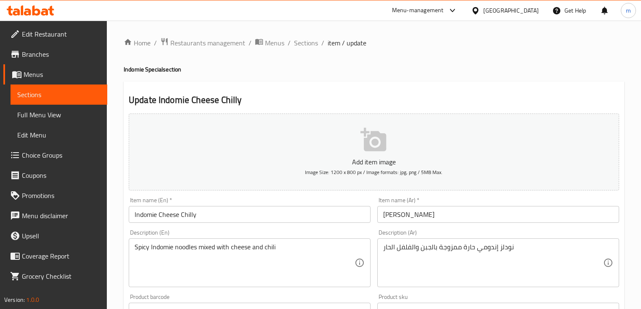
click at [387, 217] on input "إندومي جبن حار" at bounding box center [498, 214] width 242 height 17
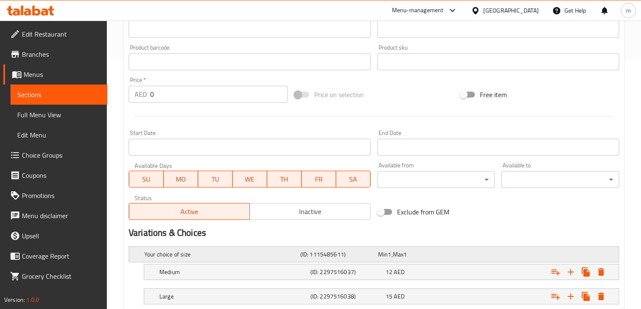
scroll to position [269, 0]
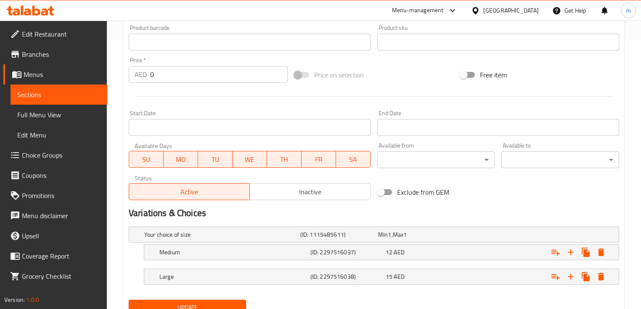
type input "إندومي جبن تشيلي"
click at [219, 301] on button "Update" at bounding box center [187, 308] width 117 height 16
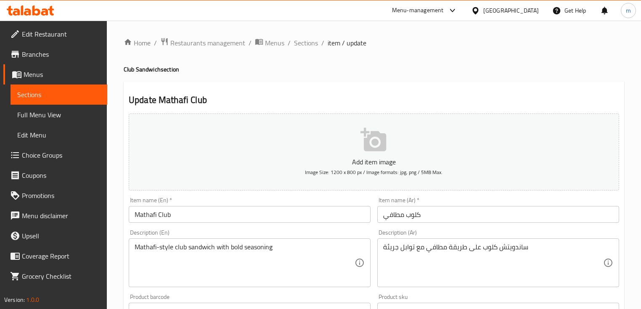
click at [42, 160] on span "Choice Groups" at bounding box center [61, 155] width 79 height 10
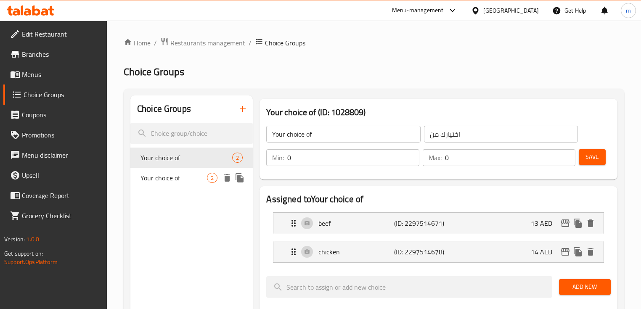
click at [170, 173] on span "Your choice of" at bounding box center [174, 178] width 66 height 10
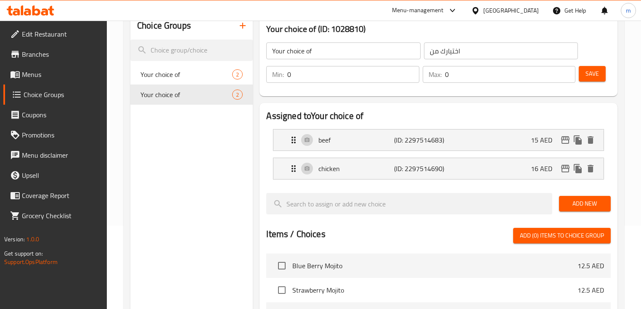
scroll to position [67, 0]
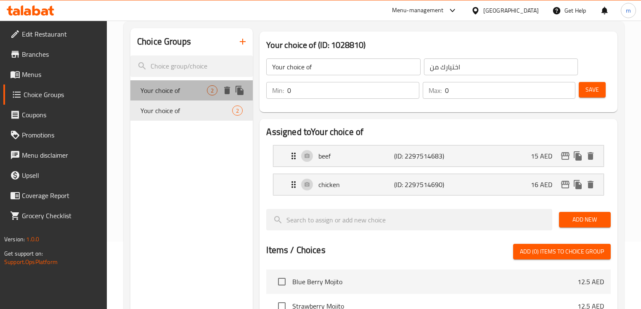
click at [181, 89] on span "Your choice of" at bounding box center [174, 90] width 66 height 10
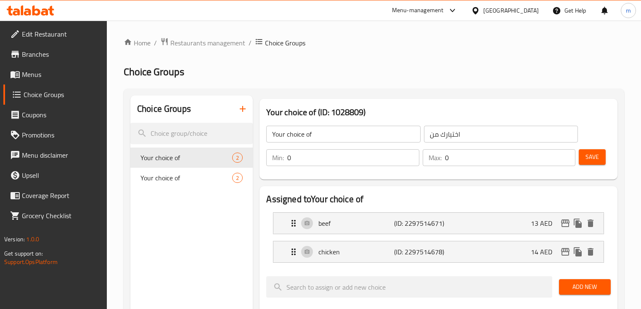
scroll to position [0, 0]
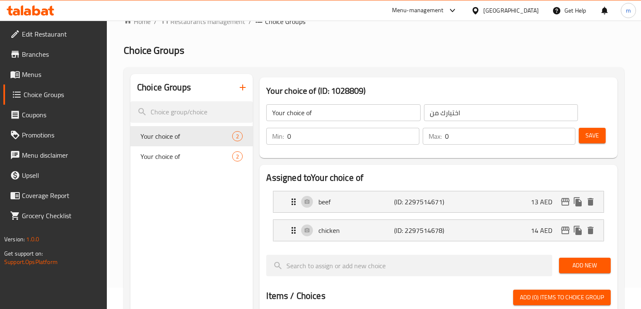
scroll to position [34, 0]
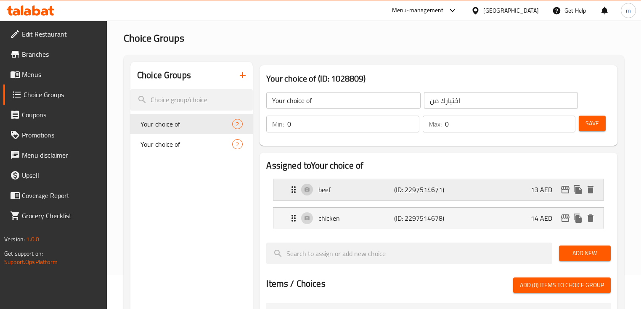
click at [507, 199] on div "beef (ID: 2297514671) 13 AED" at bounding box center [441, 189] width 305 height 21
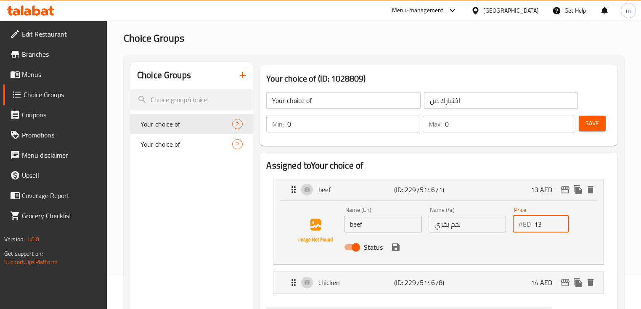
click at [544, 222] on input "13" at bounding box center [551, 224] width 35 height 17
type input "1"
click at [395, 247] on icon "save" at bounding box center [396, 248] width 8 height 8
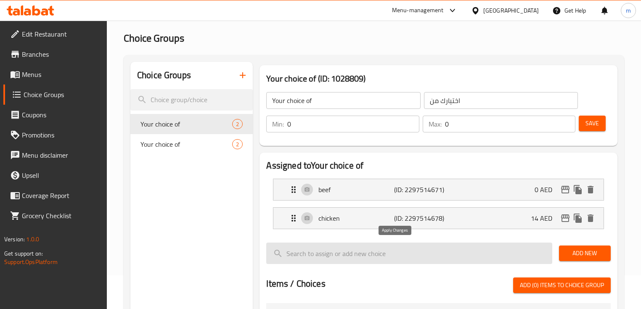
type input "0"
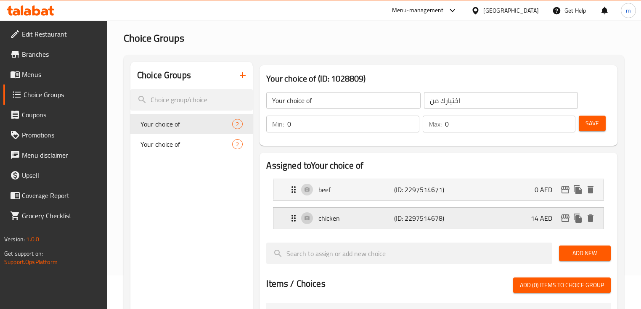
click at [483, 218] on div "chicken (ID: 2297514678) 14 AED" at bounding box center [441, 218] width 305 height 21
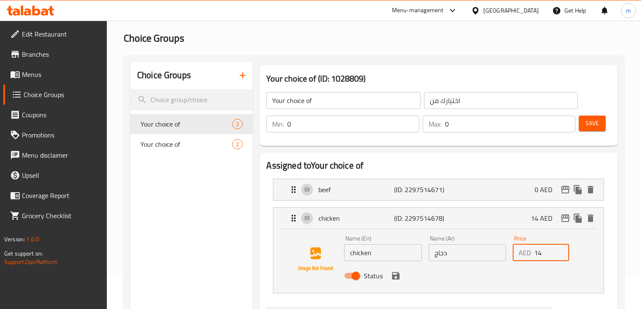
drag, startPoint x: 543, startPoint y: 251, endPoint x: 538, endPoint y: 254, distance: 6.2
click at [538, 254] on input "14" at bounding box center [551, 252] width 35 height 17
type input "1"
click at [394, 278] on icon "save" at bounding box center [396, 276] width 8 height 8
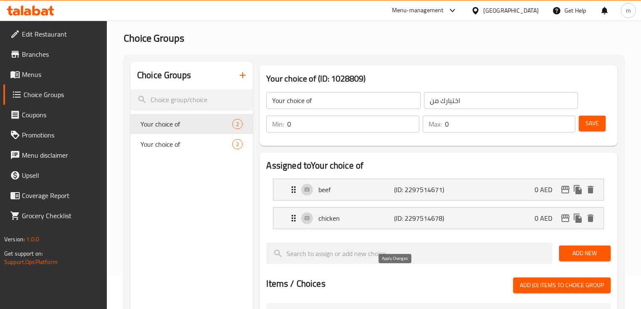
type input "0"
click at [586, 126] on span "Save" at bounding box center [592, 123] width 13 height 11
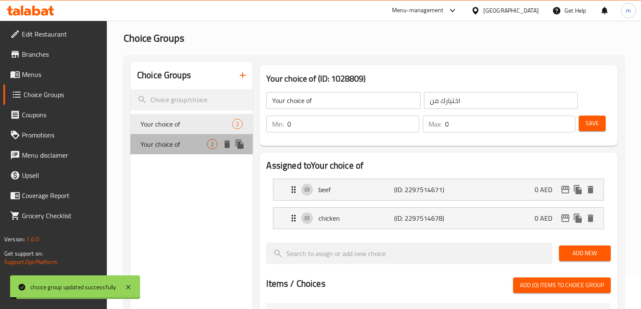
click at [174, 146] on span "Your choice of" at bounding box center [174, 144] width 66 height 10
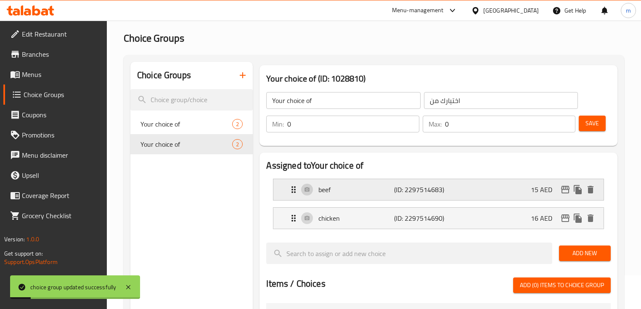
click at [506, 190] on div "beef (ID: 2297514683) 15 AED" at bounding box center [441, 189] width 305 height 21
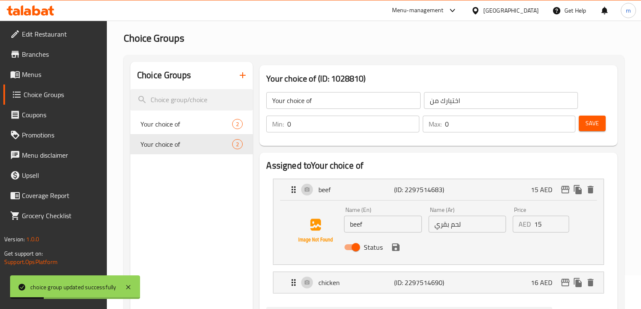
click at [547, 222] on input "15" at bounding box center [551, 224] width 35 height 17
type input "1"
click at [521, 281] on div "chicken (ID: 2297514690) 16 AED" at bounding box center [441, 282] width 305 height 21
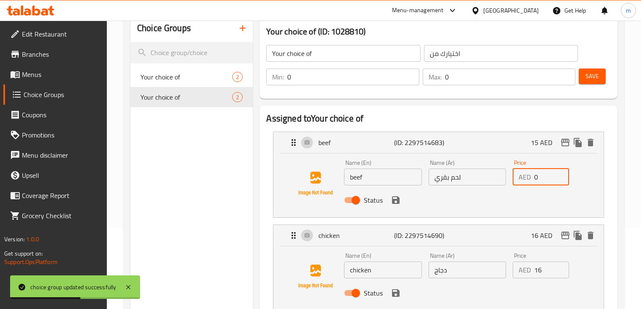
scroll to position [168, 0]
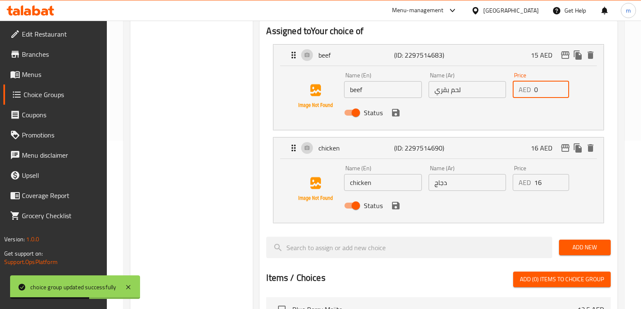
type input "0"
drag, startPoint x: 547, startPoint y: 183, endPoint x: 537, endPoint y: 184, distance: 9.7
click at [537, 184] on input "16" at bounding box center [551, 182] width 35 height 17
click at [536, 184] on input "16" at bounding box center [551, 182] width 35 height 17
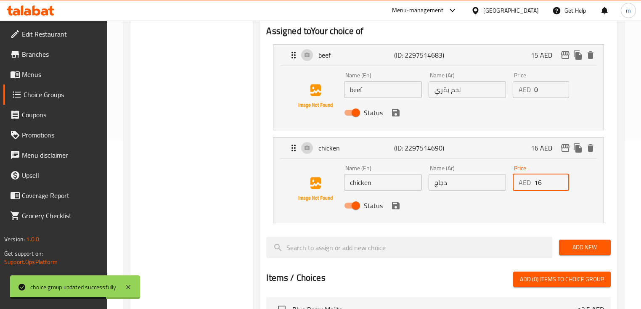
click at [536, 180] on input "16" at bounding box center [551, 182] width 35 height 17
click at [397, 117] on icon "save" at bounding box center [396, 113] width 10 height 10
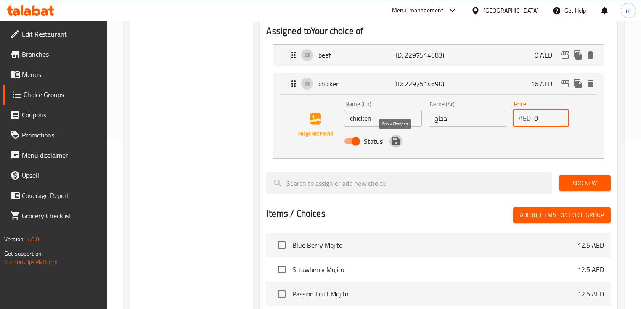
click at [398, 142] on icon "save" at bounding box center [396, 142] width 8 height 8
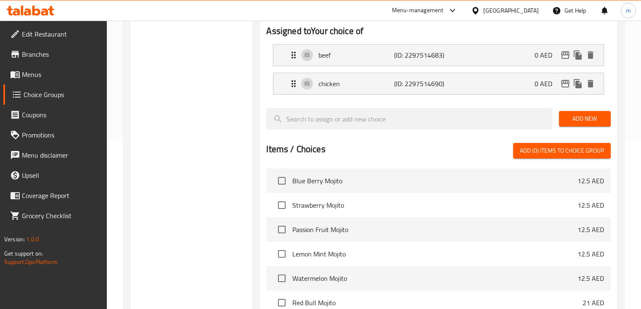
type input "0"
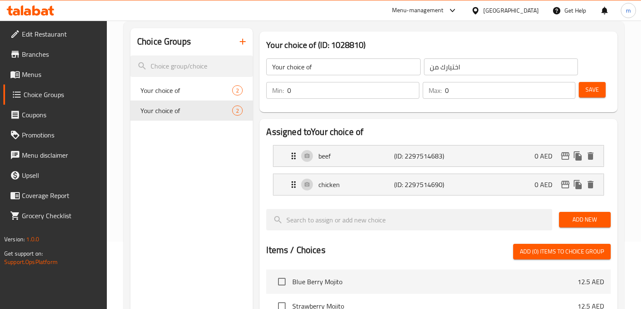
scroll to position [67, 0]
click at [597, 88] on span "Save" at bounding box center [592, 90] width 13 height 11
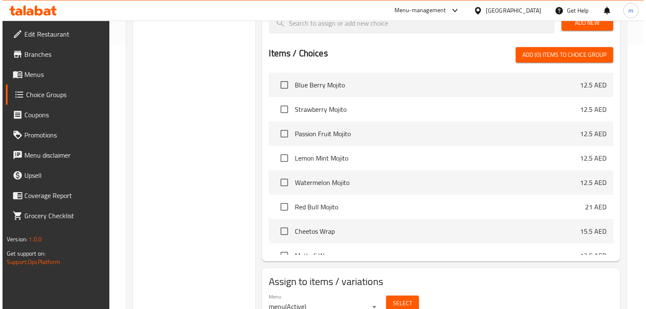
scroll to position [302, 0]
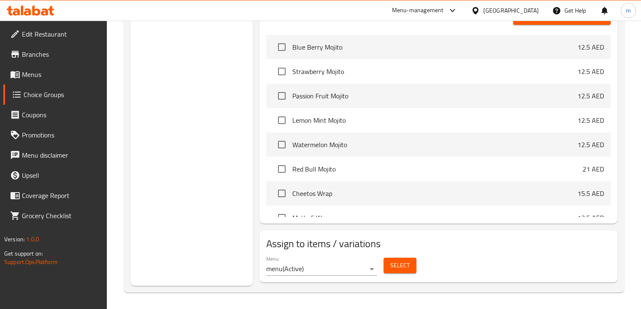
click at [409, 268] on button "Select" at bounding box center [400, 266] width 33 height 16
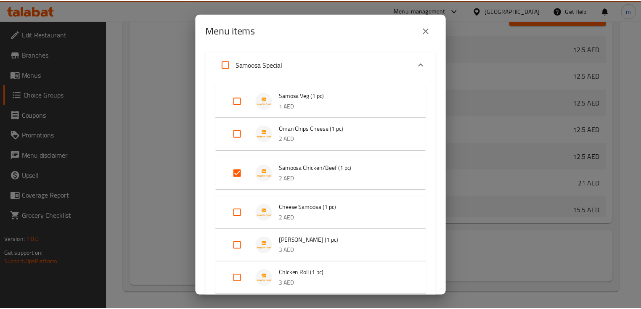
scroll to position [303, 0]
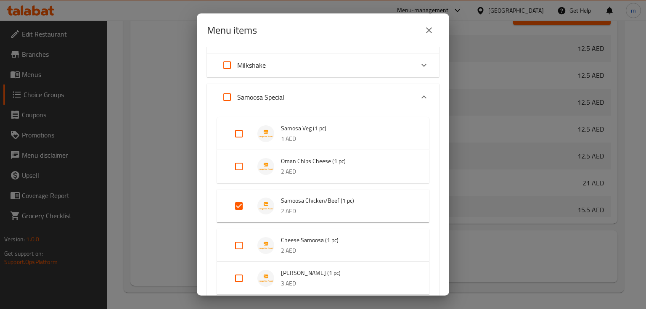
click at [184, 180] on div "Menu items 1 / 152 items selected ​ Mojito Special Blue Berry Mojito 12.5 AED S…" at bounding box center [323, 154] width 646 height 309
click at [434, 29] on button "close" at bounding box center [429, 30] width 20 height 20
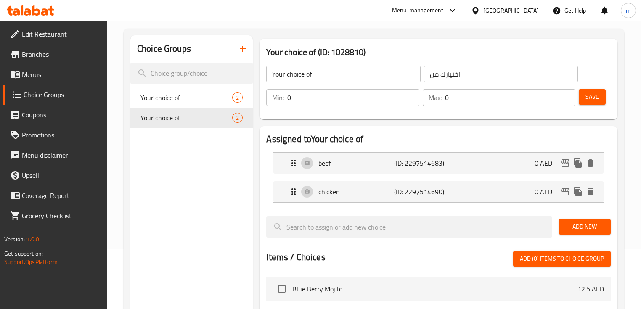
scroll to position [0, 0]
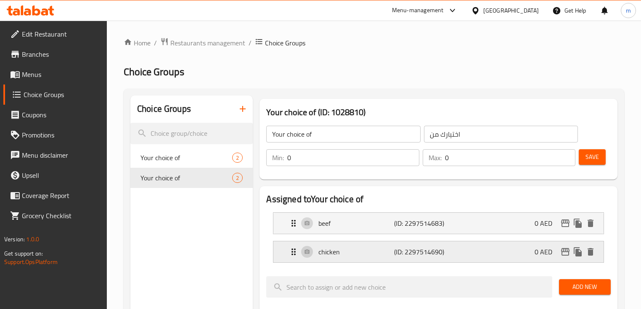
click at [358, 252] on p "chicken" at bounding box center [356, 252] width 76 height 10
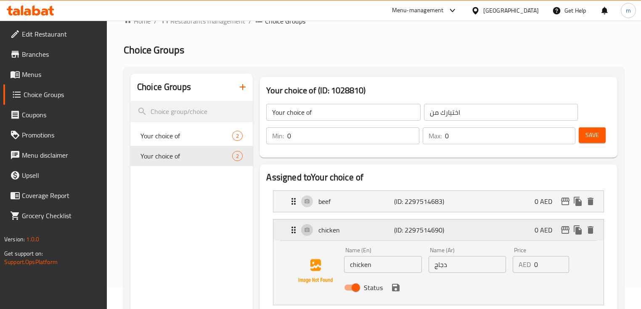
scroll to position [67, 0]
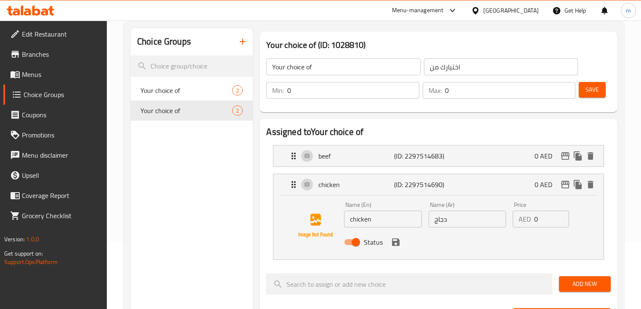
click at [376, 219] on input "chicken" at bounding box center [382, 219] width 77 height 17
click at [474, 256] on div "Name (En) chicken Name (En) Name (Ar) دجاج Name (Ar) Price AED 0 Price Status" at bounding box center [438, 228] width 330 height 64
click at [350, 217] on input "chicken" at bounding box center [382, 219] width 77 height 17
type input "spiced chicken"
click at [460, 219] on input "دجاج" at bounding box center [467, 219] width 77 height 17
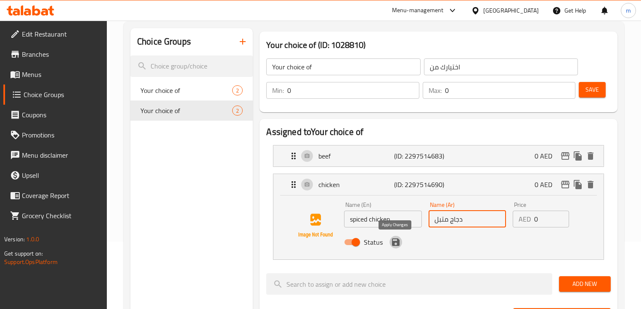
click at [400, 244] on icon "save" at bounding box center [396, 242] width 10 height 10
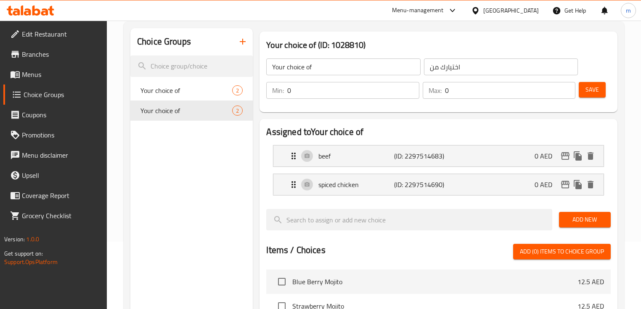
type input "دجاج متبل"
click at [291, 184] on icon "Expand" at bounding box center [294, 185] width 10 height 10
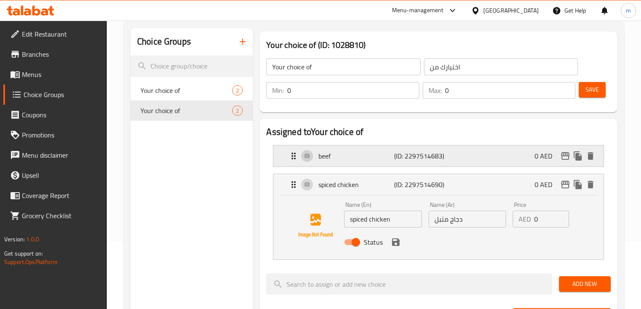
click at [286, 150] on div "beef (ID: 2297514683) 0 AED" at bounding box center [438, 156] width 330 height 21
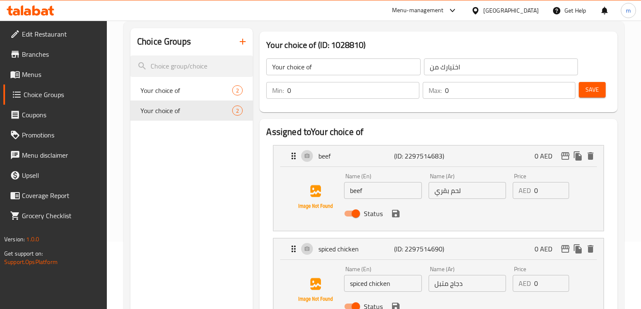
click at [591, 92] on span "Save" at bounding box center [592, 90] width 13 height 11
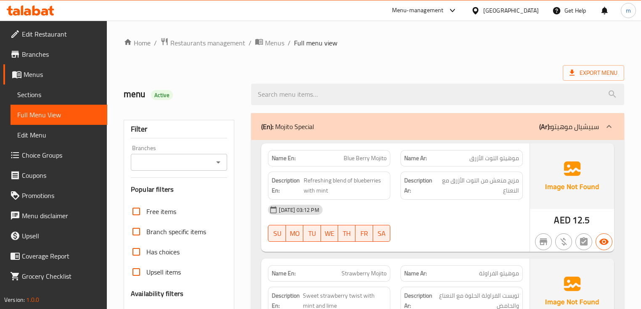
scroll to position [135, 0]
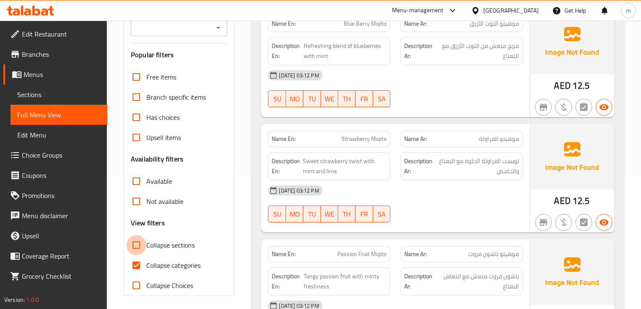
click at [136, 247] on input "Collapse sections" at bounding box center [136, 245] width 20 height 20
checkbox input "true"
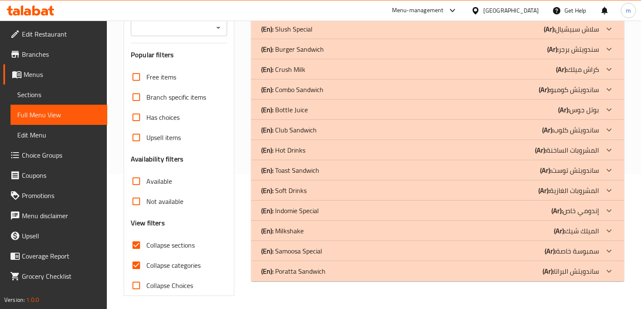
click at [135, 263] on input "Collapse categories" at bounding box center [136, 265] width 20 height 20
checkbox input "false"
click at [610, 248] on icon at bounding box center [609, 251] width 10 height 10
drag, startPoint x: 610, startPoint y: 248, endPoint x: 430, endPoint y: 218, distance: 182.5
click at [610, 248] on icon at bounding box center [609, 251] width 10 height 10
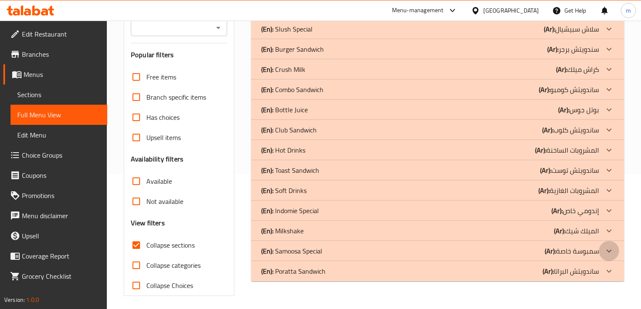
click at [610, 252] on icon at bounding box center [609, 250] width 5 height 3
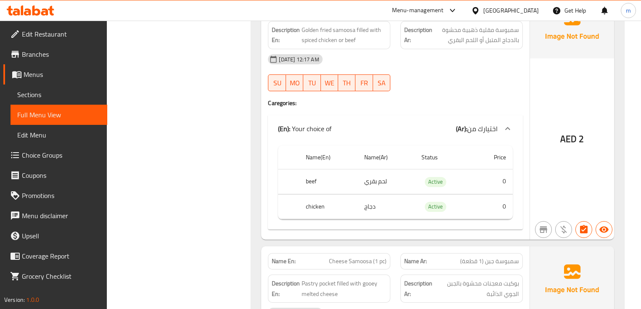
scroll to position [688, 0]
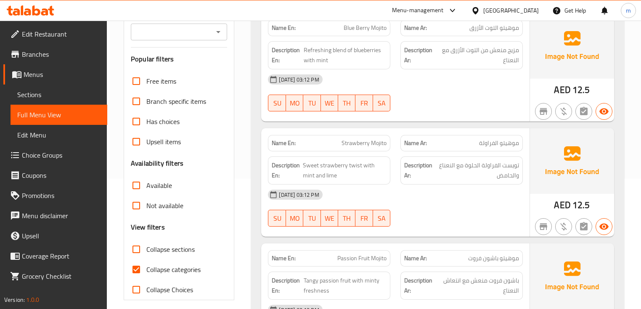
scroll to position [269, 0]
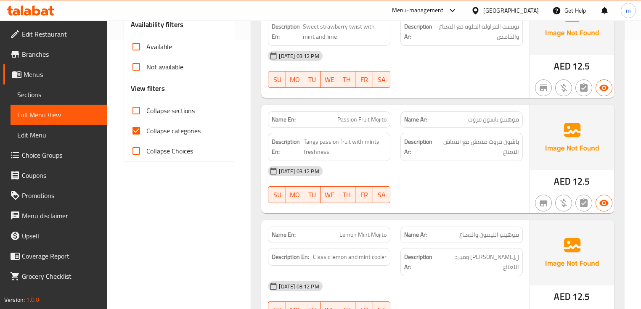
click at [138, 112] on input "Collapse sections" at bounding box center [136, 111] width 20 height 20
checkbox input "true"
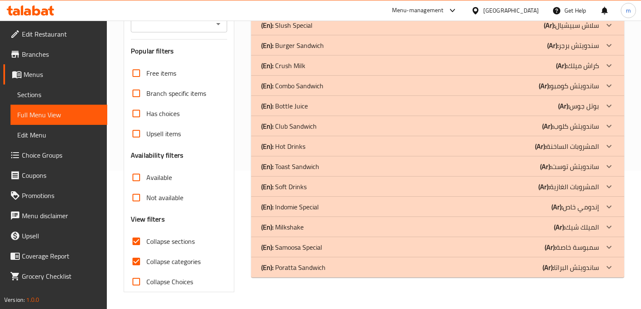
scroll to position [138, 0]
click at [607, 251] on icon at bounding box center [609, 248] width 10 height 10
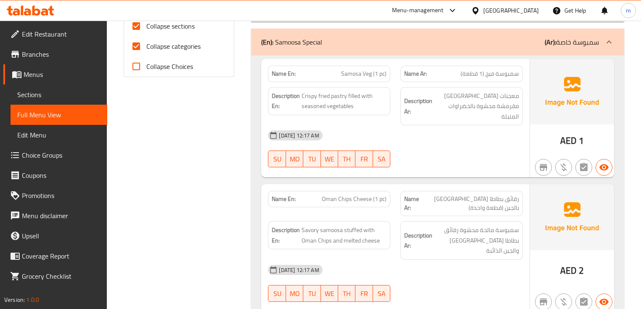
scroll to position [260, 0]
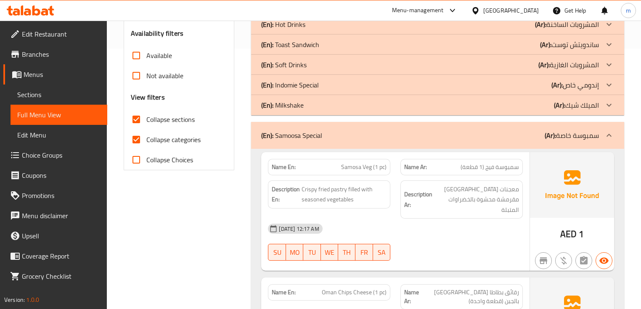
click at [138, 141] on input "Collapse categories" at bounding box center [136, 140] width 20 height 20
checkbox input "false"
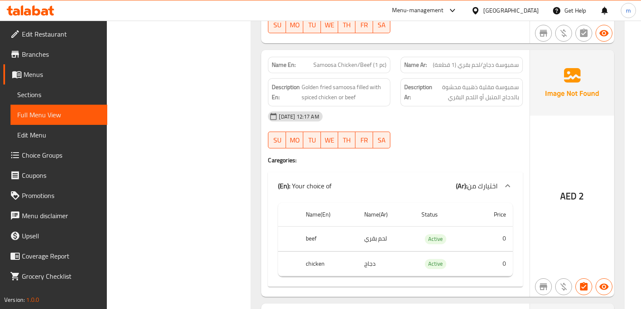
scroll to position [698, 0]
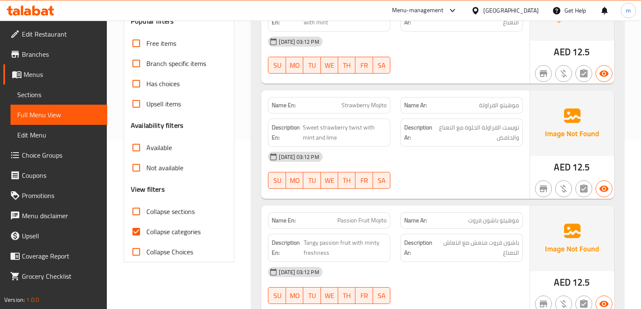
scroll to position [303, 0]
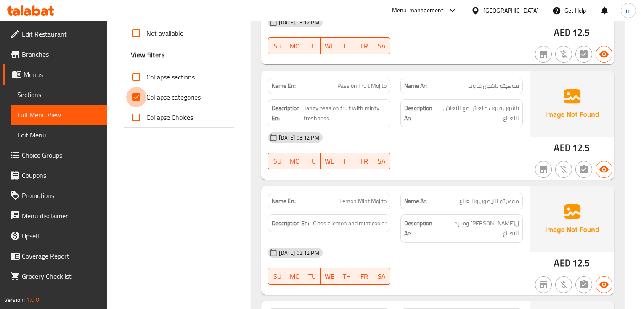
click at [138, 103] on input "Collapse categories" at bounding box center [136, 97] width 20 height 20
checkbox input "false"
click at [135, 76] on input "Collapse sections" at bounding box center [136, 77] width 20 height 20
checkbox input "true"
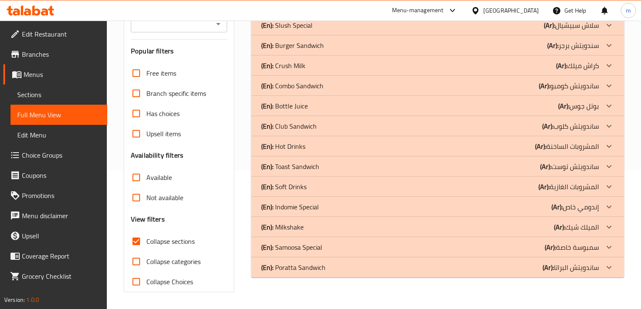
scroll to position [138, 0]
click at [611, 249] on icon at bounding box center [609, 248] width 10 height 10
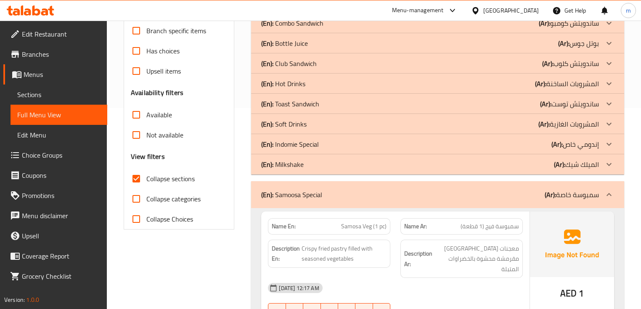
scroll to position [202, 0]
click at [615, 143] on div at bounding box center [609, 143] width 20 height 20
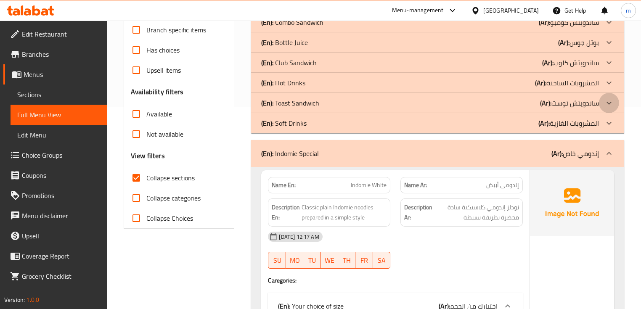
click at [612, 103] on icon at bounding box center [609, 103] width 10 height 10
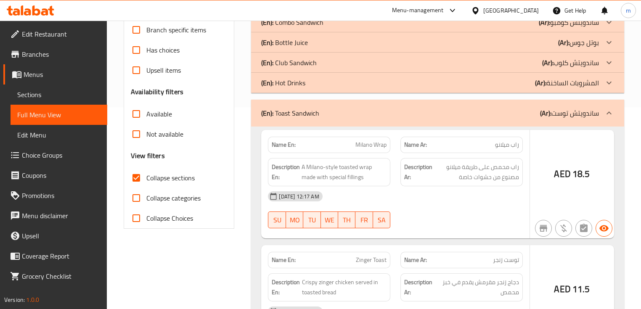
click at [609, 61] on icon at bounding box center [609, 63] width 10 height 10
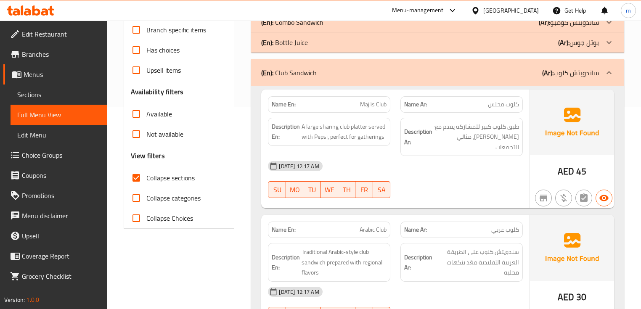
scroll to position [168, 0]
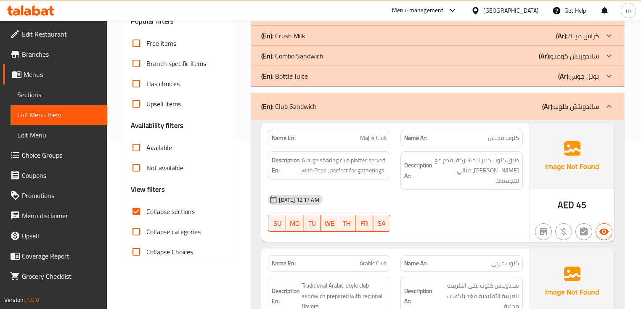
click at [610, 56] on icon at bounding box center [609, 55] width 5 height 3
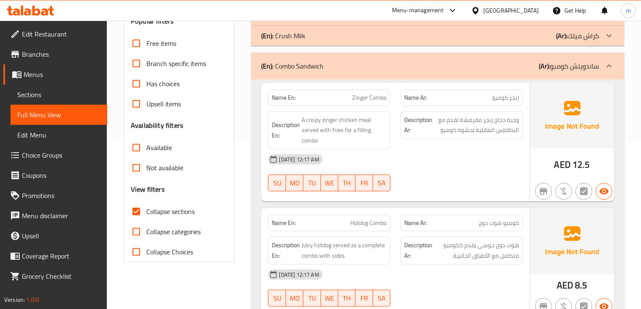
scroll to position [101, 0]
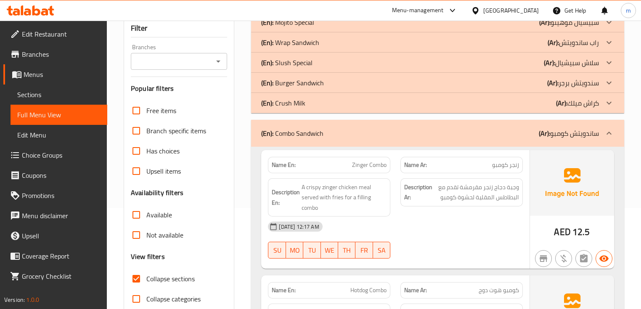
click at [614, 83] on icon at bounding box center [609, 83] width 10 height 10
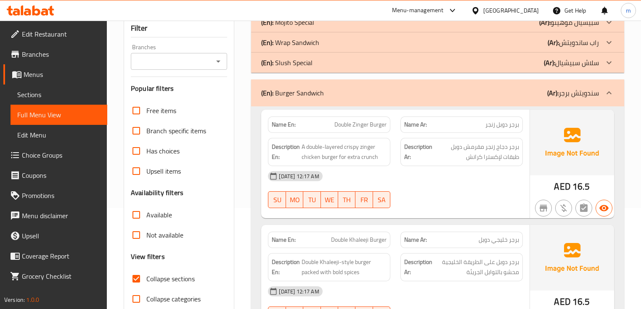
click at [596, 44] on p "(Ar): راب ساندويتش" at bounding box center [573, 42] width 51 height 10
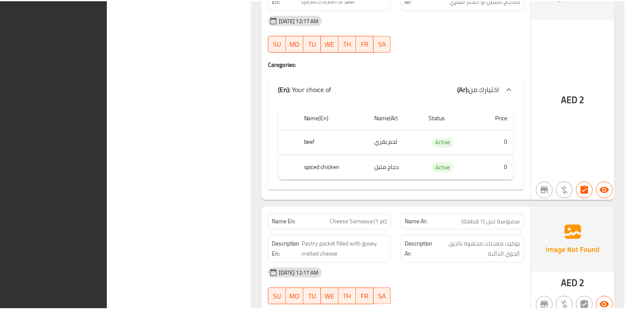
scroll to position [10942, 0]
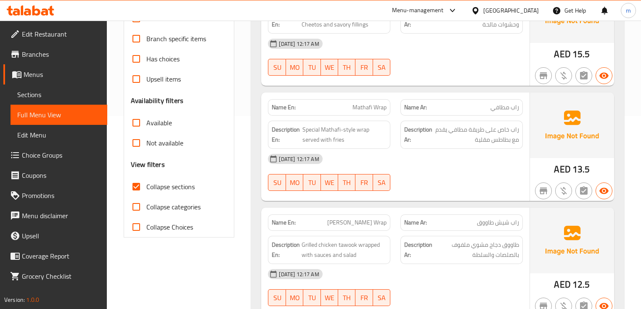
scroll to position [0, 0]
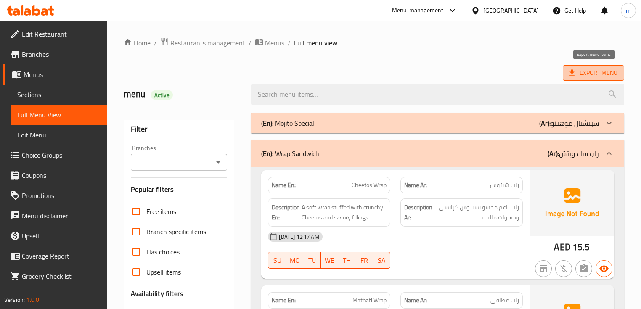
click at [592, 76] on span "Export Menu" at bounding box center [594, 73] width 48 height 11
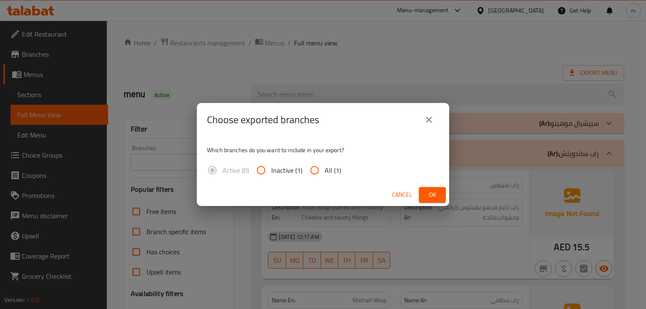
click at [316, 170] on input "All (1)" at bounding box center [315, 170] width 20 height 20
radio input "true"
click at [430, 192] on span "Ok" at bounding box center [432, 195] width 13 height 11
